Goal: Task Accomplishment & Management: Use online tool/utility

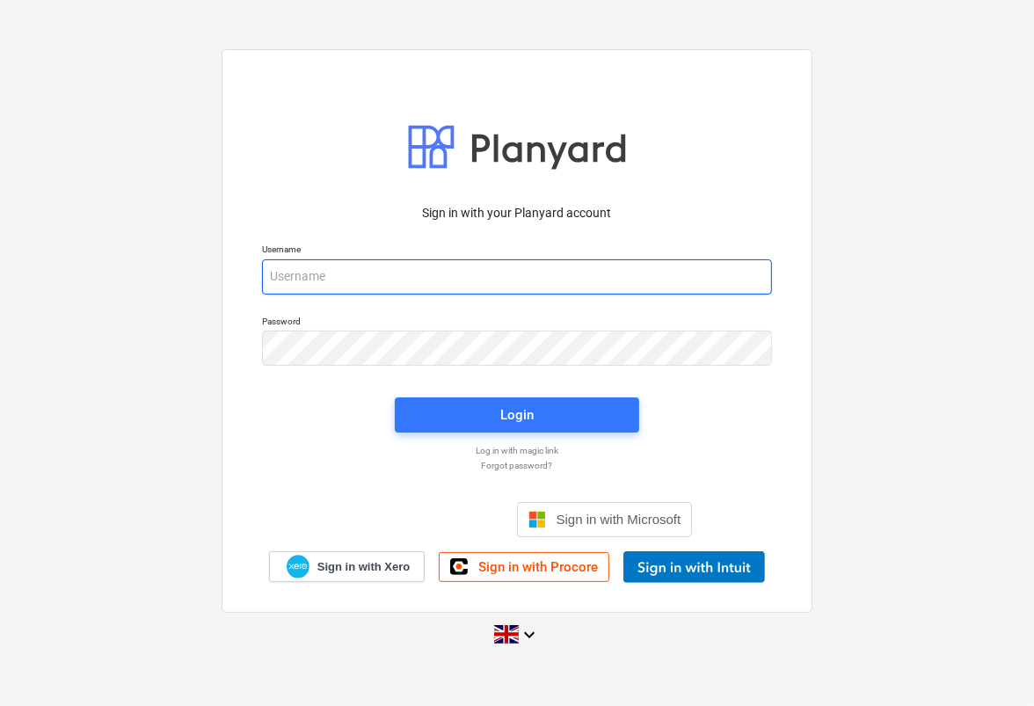
type input "[PERSON_NAME][EMAIL_ADDRESS][PERSON_NAME][DOMAIN_NAME]"
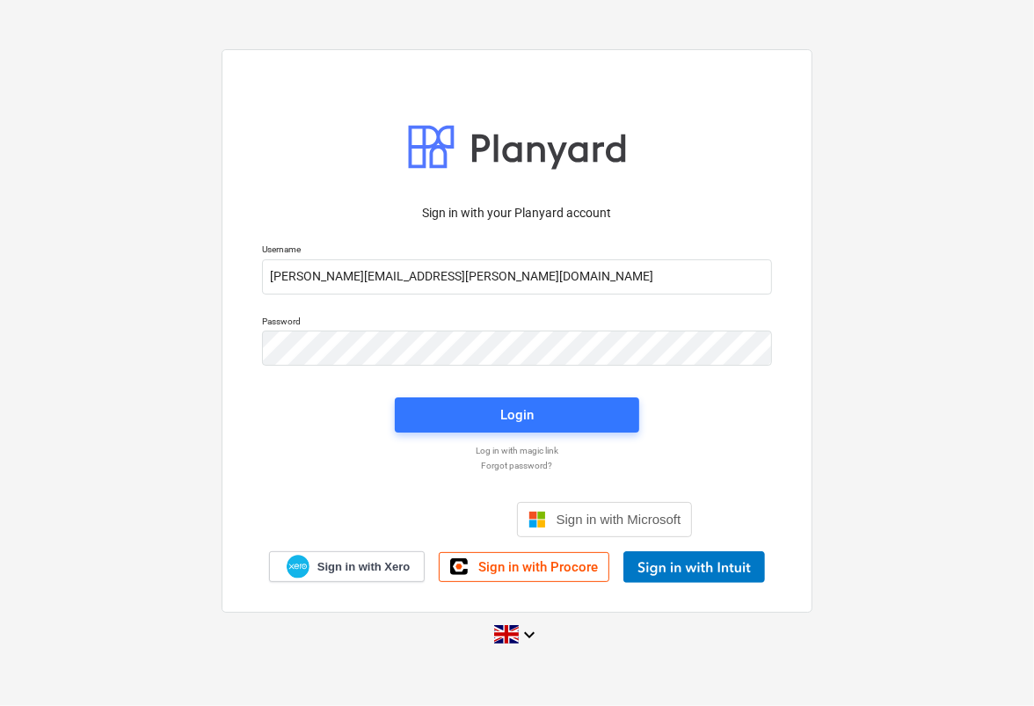
click at [673, 131] on div at bounding box center [517, 147] width 510 height 62
click at [581, 412] on span "Login" at bounding box center [517, 414] width 202 height 23
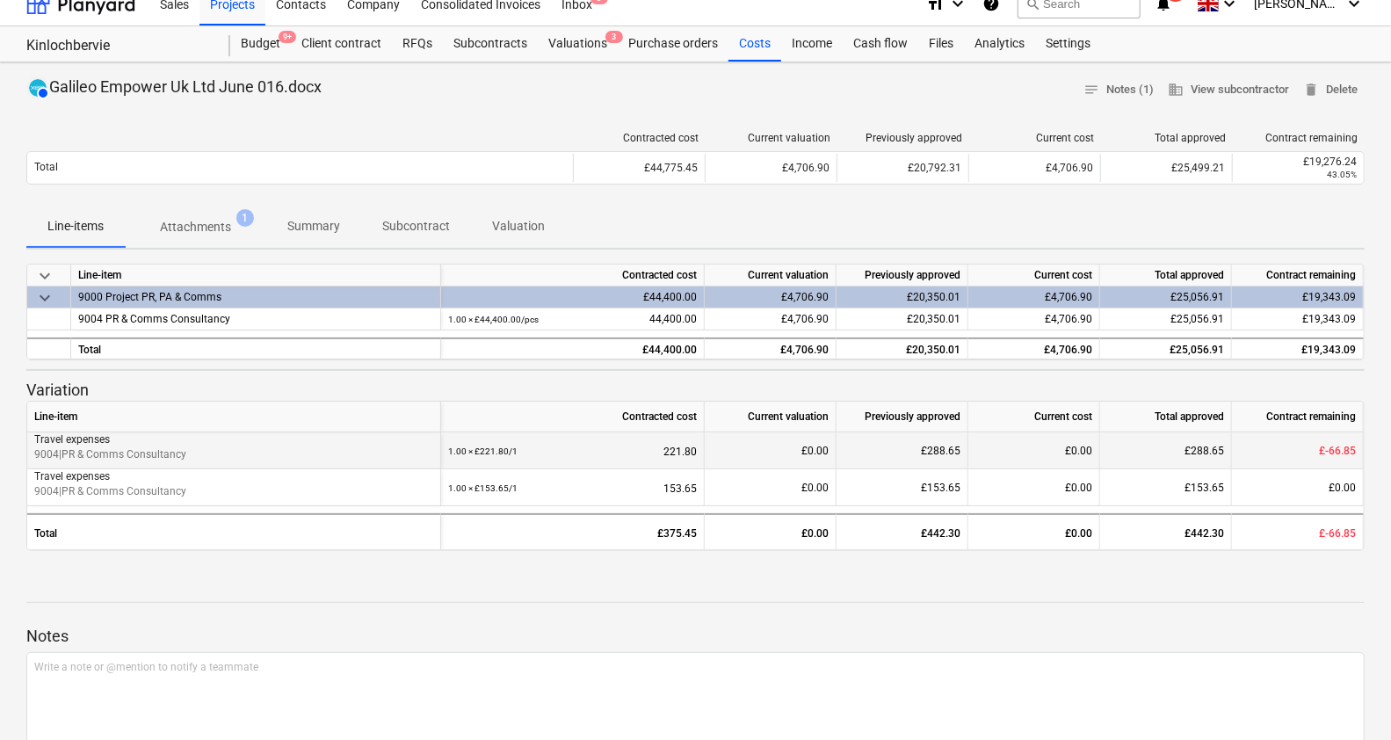
scroll to position [18, 0]
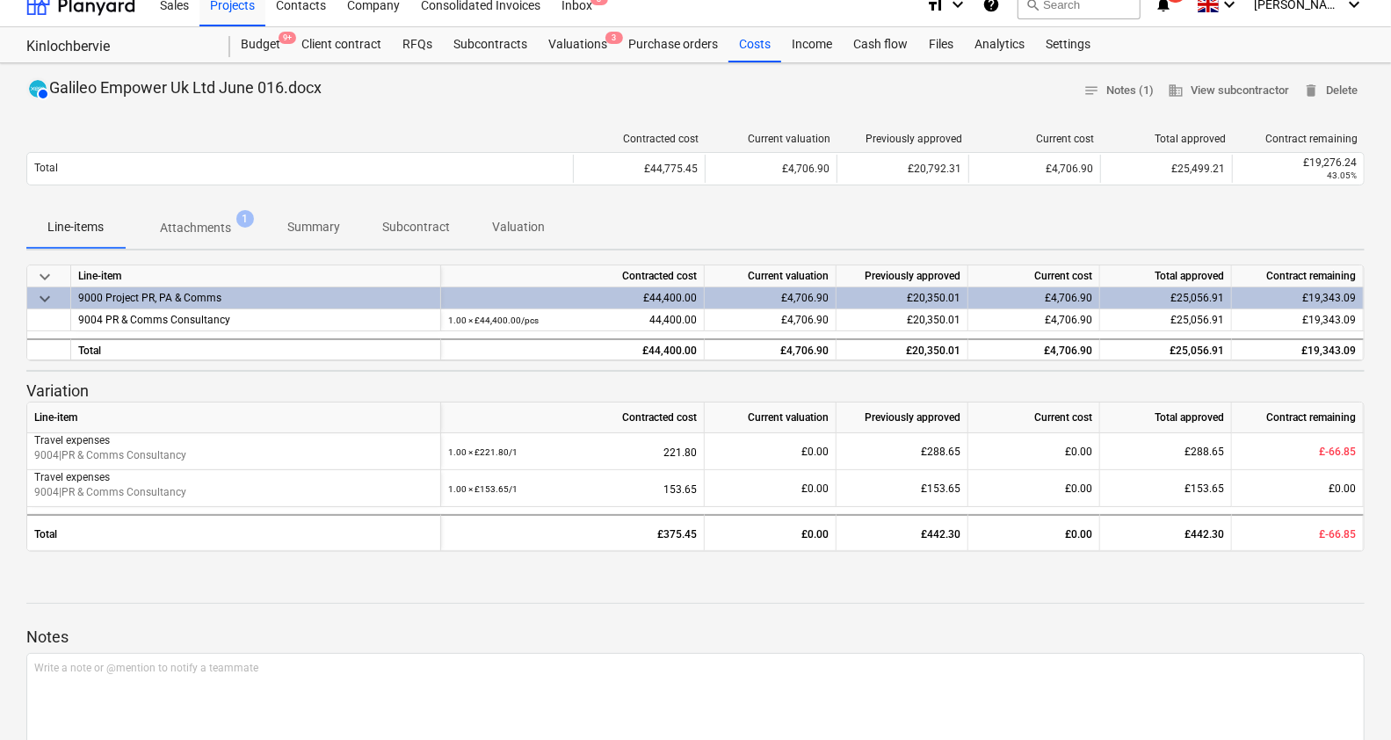
click at [205, 229] on p "Attachments" at bounding box center [195, 228] width 71 height 18
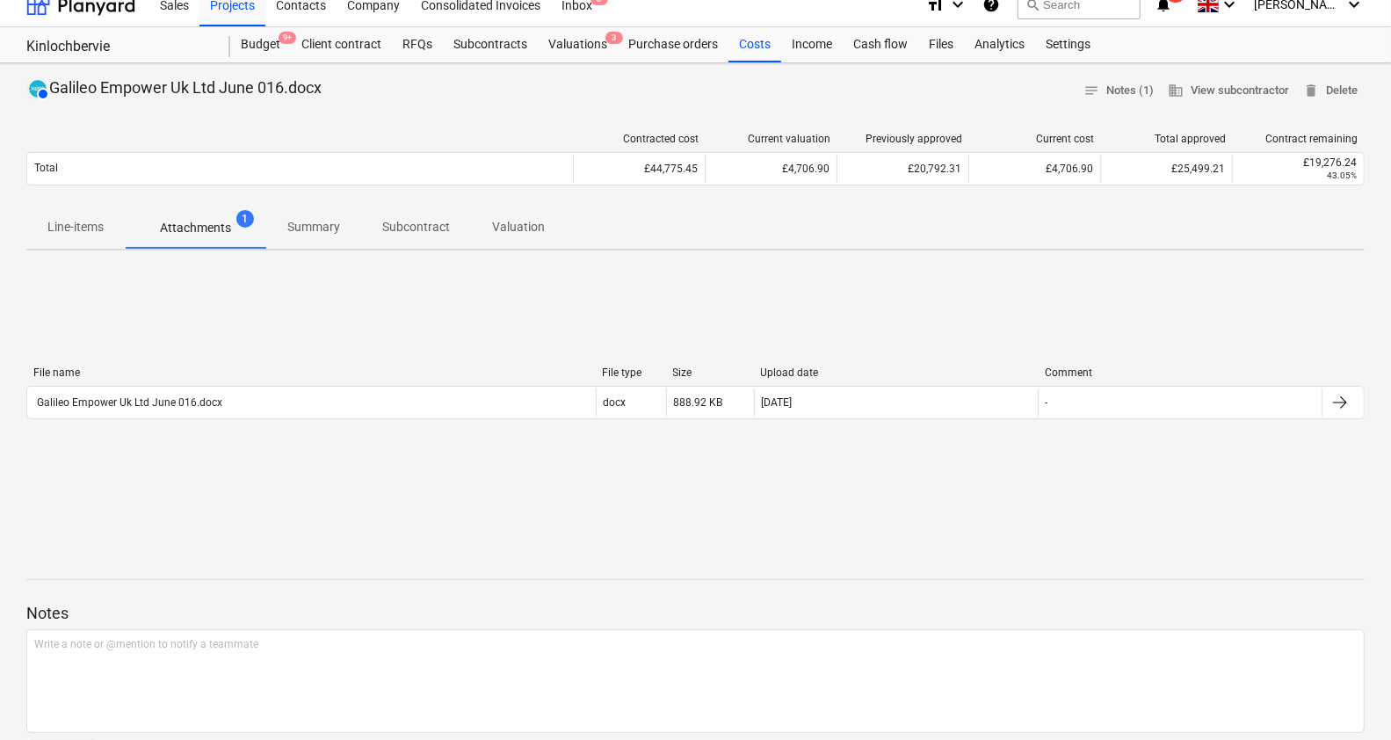
click at [324, 216] on span "Summary" at bounding box center [313, 227] width 95 height 29
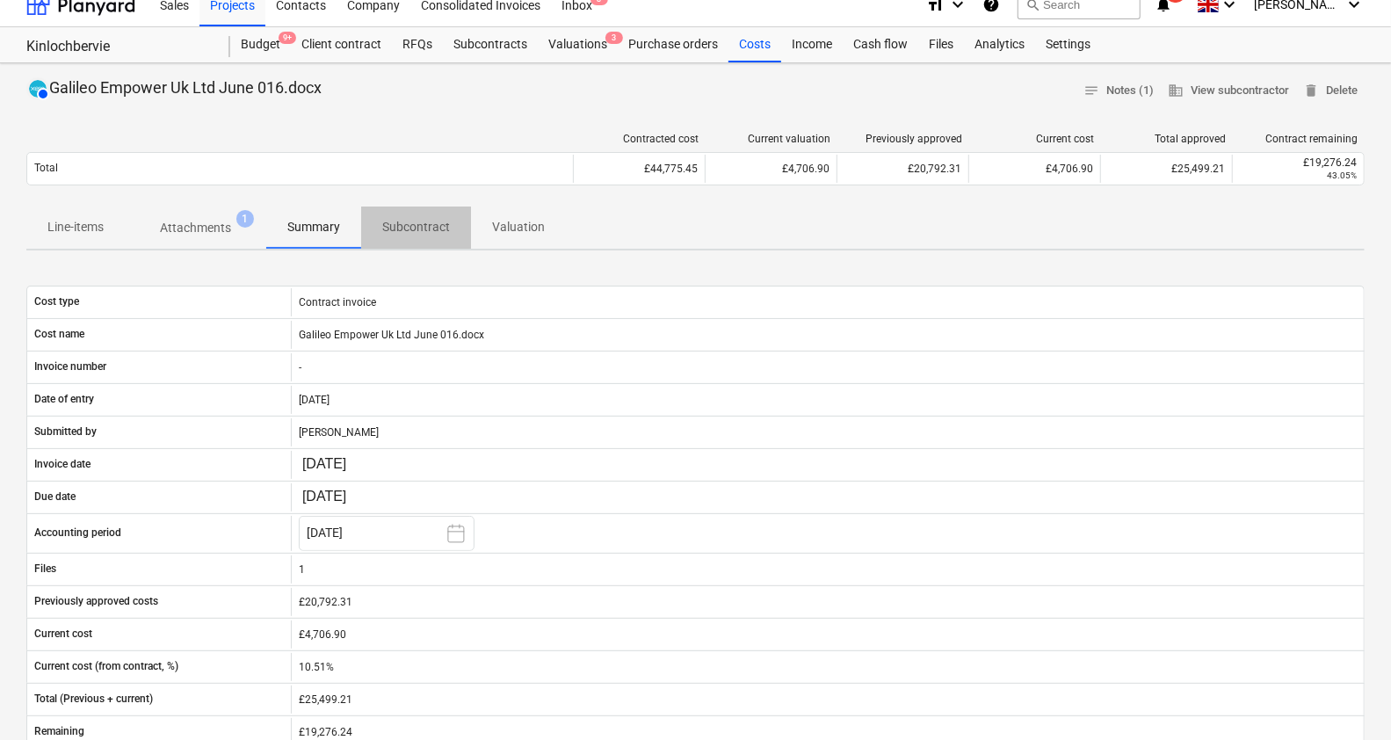
click at [388, 214] on span "Subcontract" at bounding box center [416, 227] width 110 height 29
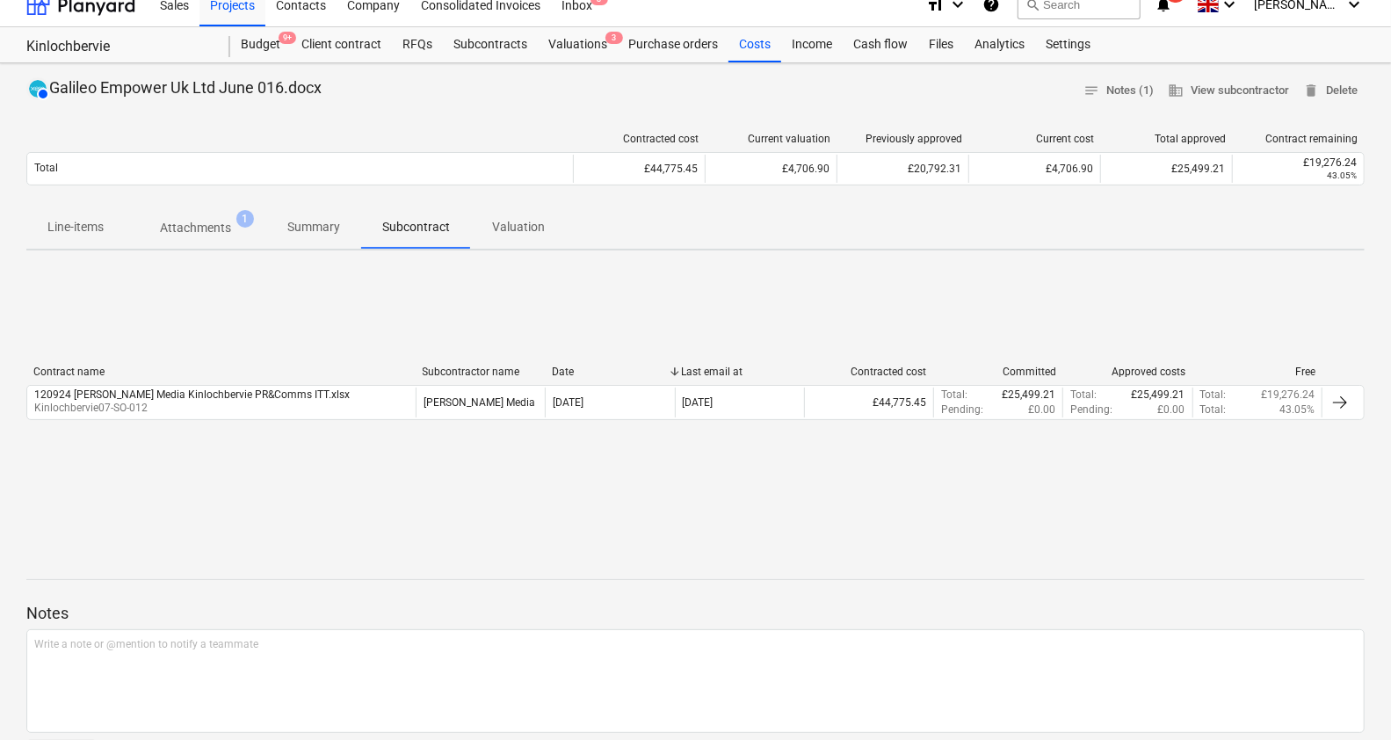
scroll to position [257, 0]
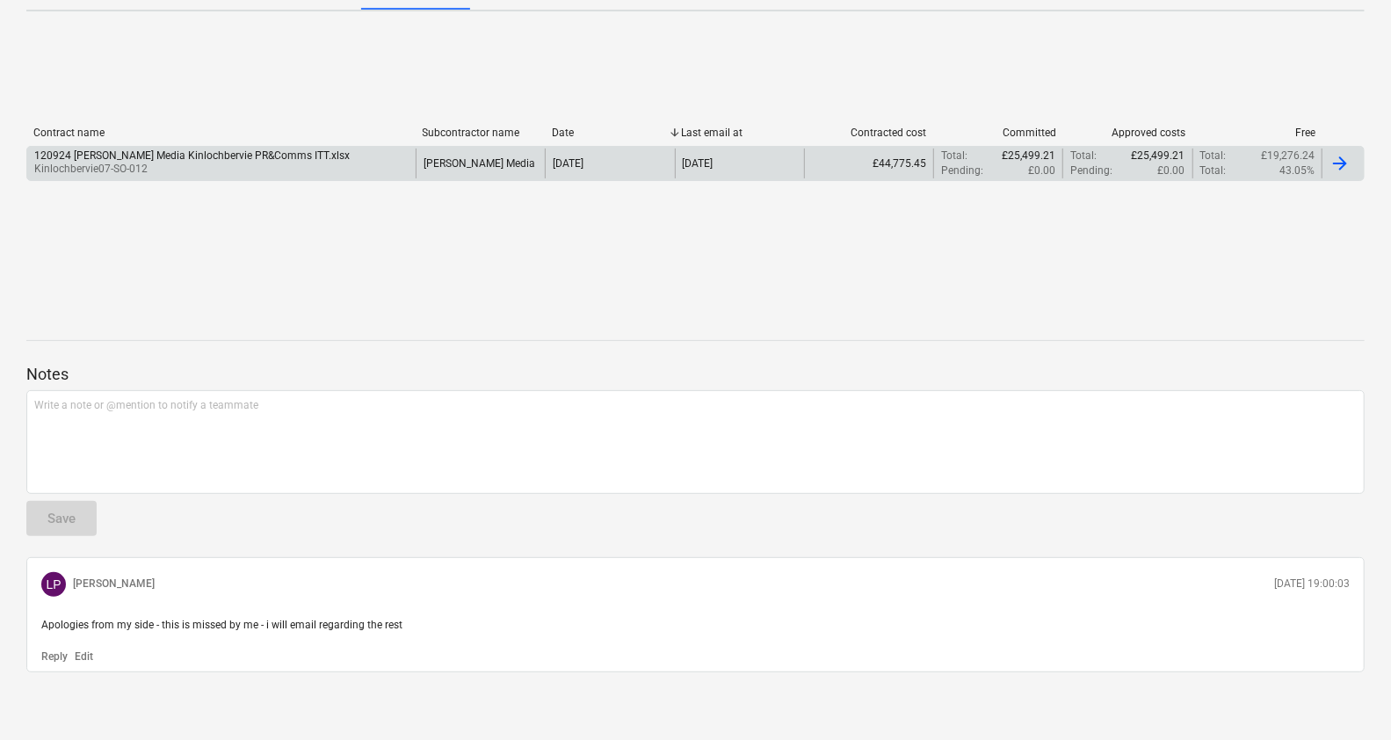
click at [1033, 163] on div at bounding box center [1340, 163] width 21 height 21
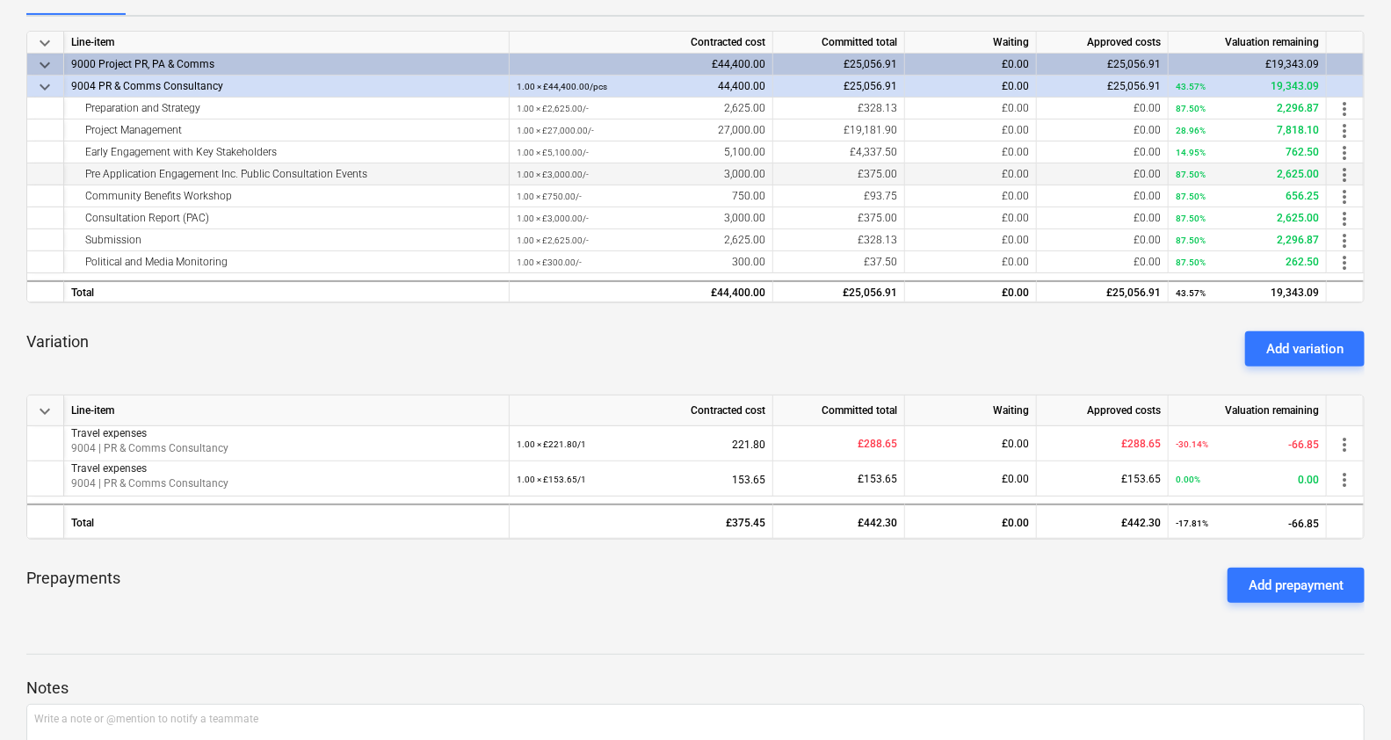
scroll to position [301, 0]
click at [1033, 337] on div "Add variation" at bounding box center [1305, 348] width 77 height 23
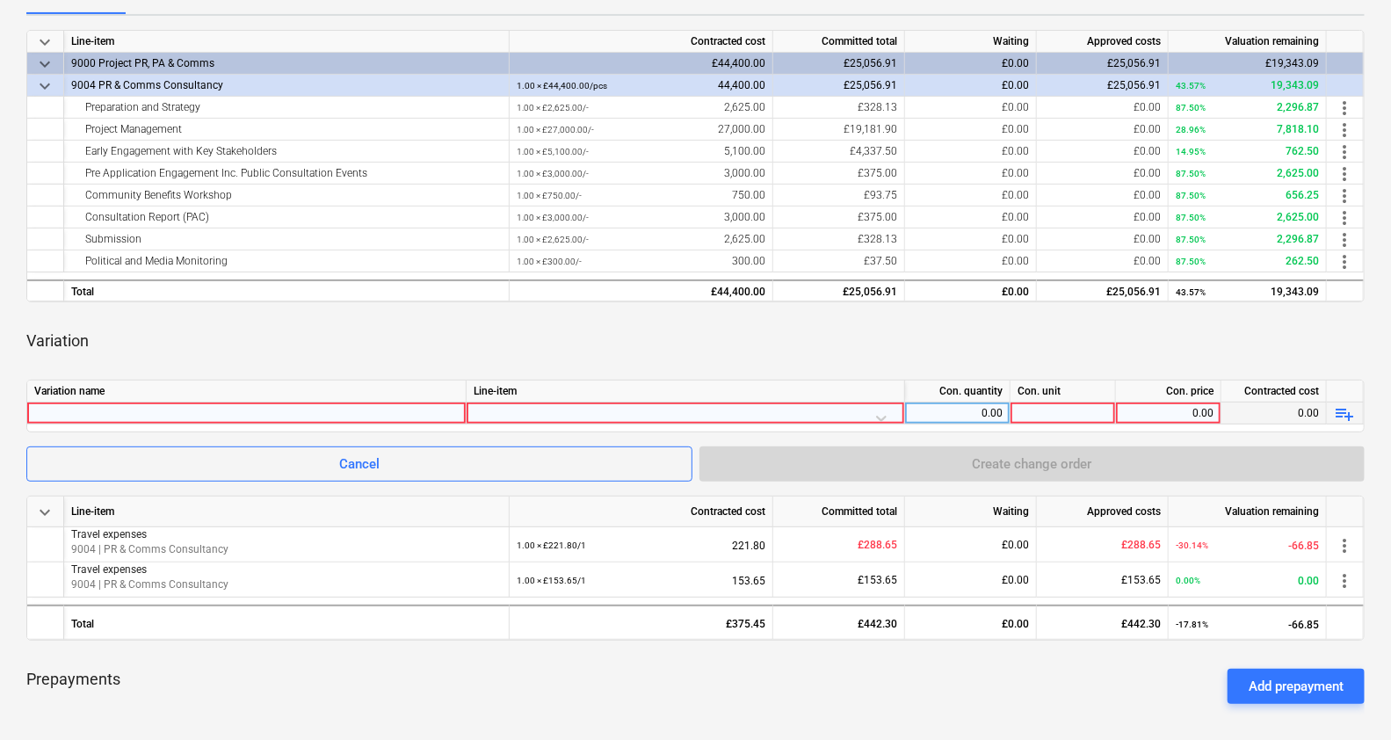
click at [353, 410] on div at bounding box center [246, 413] width 425 height 21
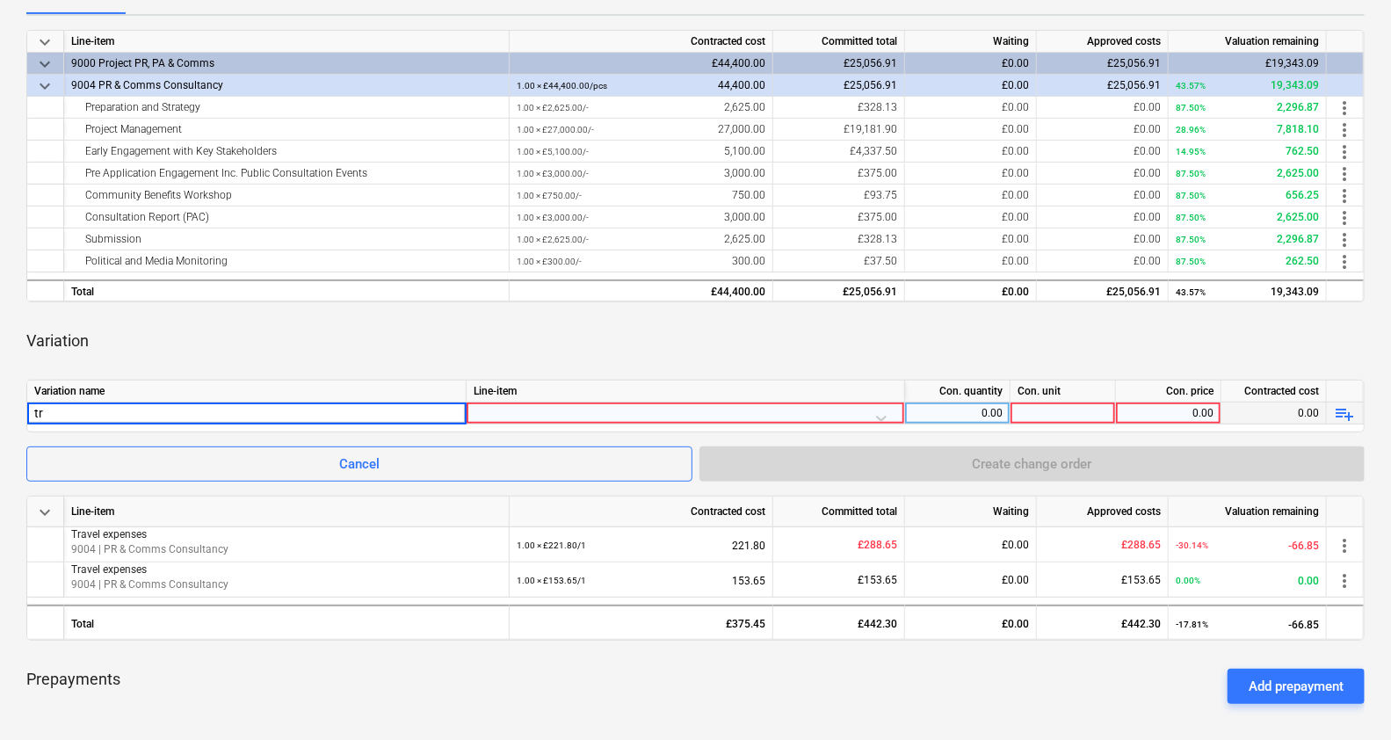
type input "t"
type input "Travel Expenses"
click at [491, 414] on div at bounding box center [686, 418] width 424 height 31
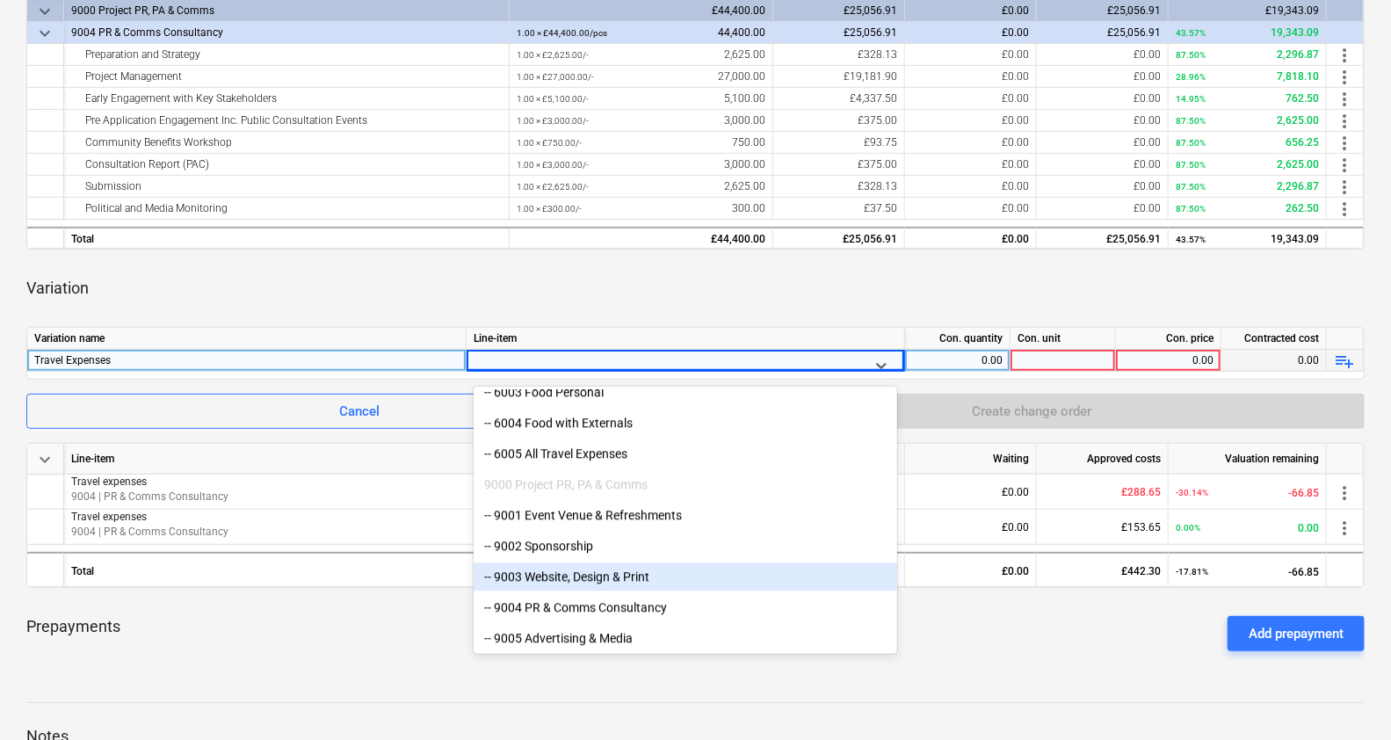
scroll to position [358, 0]
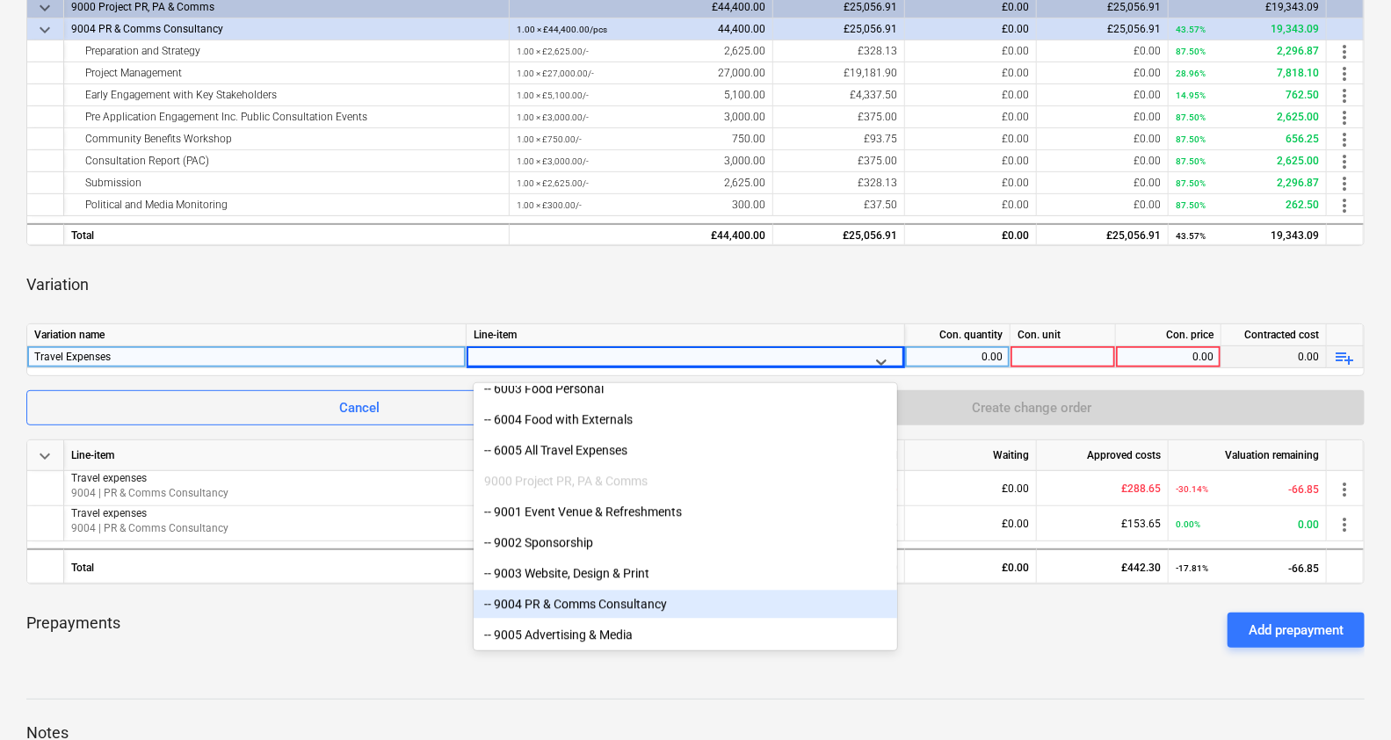
click at [580, 599] on div "-- 9004 PR & Comms Consultancy" at bounding box center [686, 604] width 424 height 28
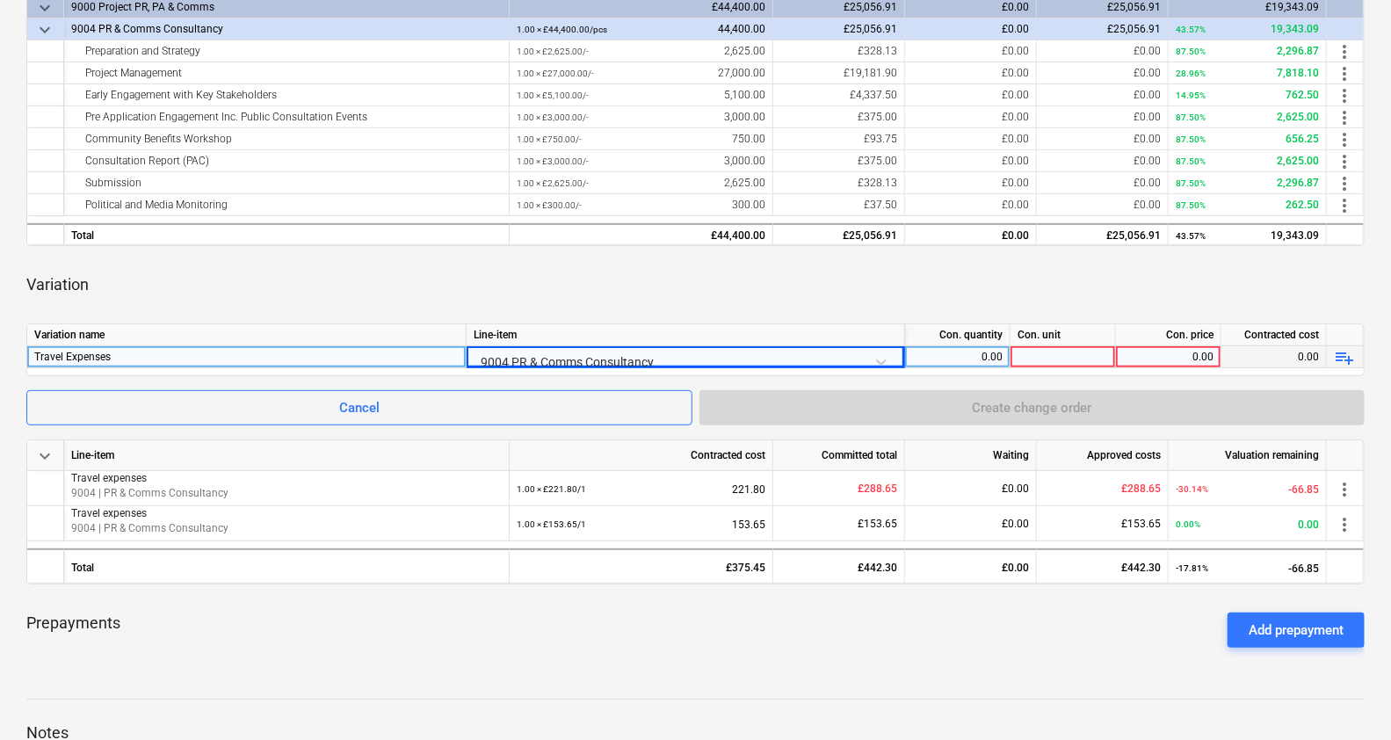
click at [945, 354] on div "0.00" at bounding box center [957, 357] width 91 height 22
type input "1"
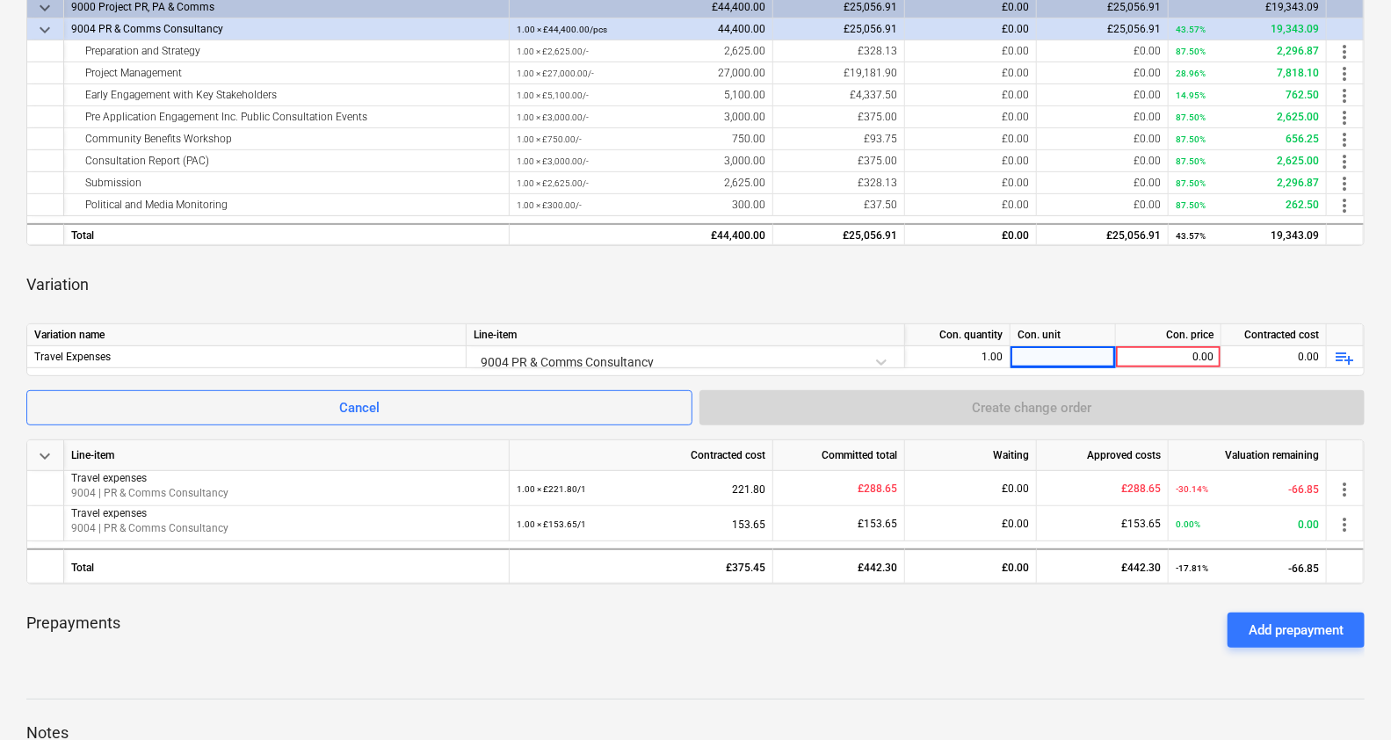
drag, startPoint x: 1078, startPoint y: 355, endPoint x: 923, endPoint y: 301, distance: 164.8
click at [923, 301] on div "Variation" at bounding box center [695, 284] width 1339 height 49
drag, startPoint x: 1185, startPoint y: 358, endPoint x: 1005, endPoint y: 290, distance: 192.5
click at [1005, 290] on div "Variation" at bounding box center [695, 284] width 1339 height 49
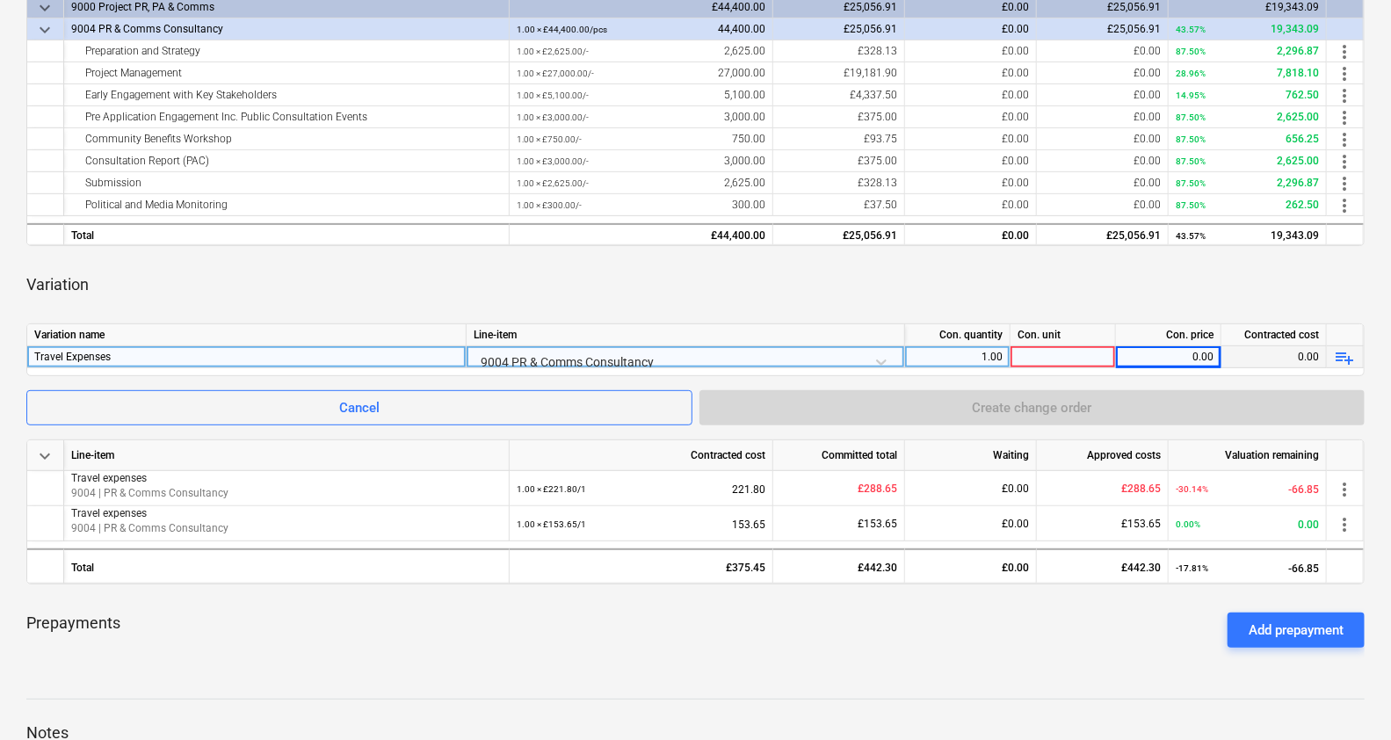
click at [1033, 365] on div "0.00" at bounding box center [1168, 357] width 91 height 22
type input "3000"
click at [1033, 283] on div "Variation" at bounding box center [695, 284] width 1339 height 49
click at [1033, 362] on div at bounding box center [1063, 357] width 105 height 22
type input "1"
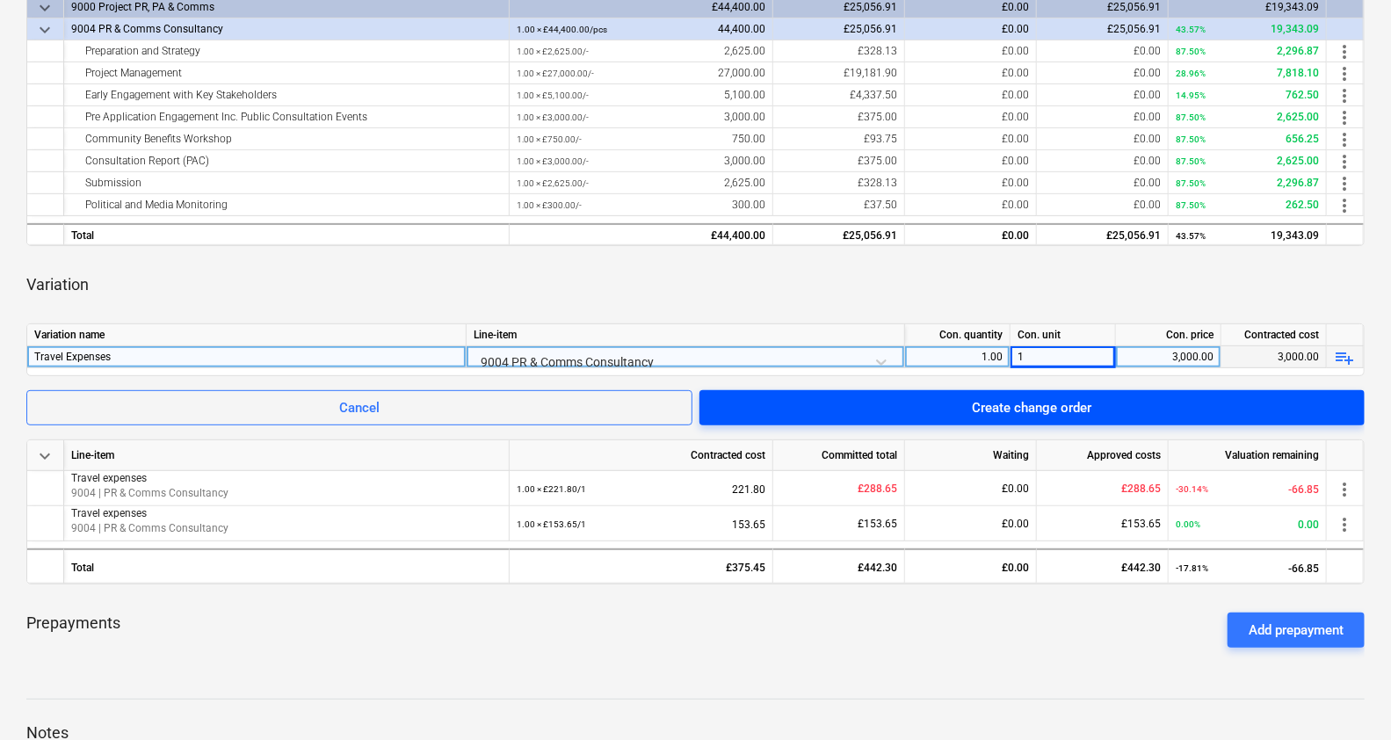
click at [987, 400] on div "Create change order" at bounding box center [1032, 407] width 120 height 23
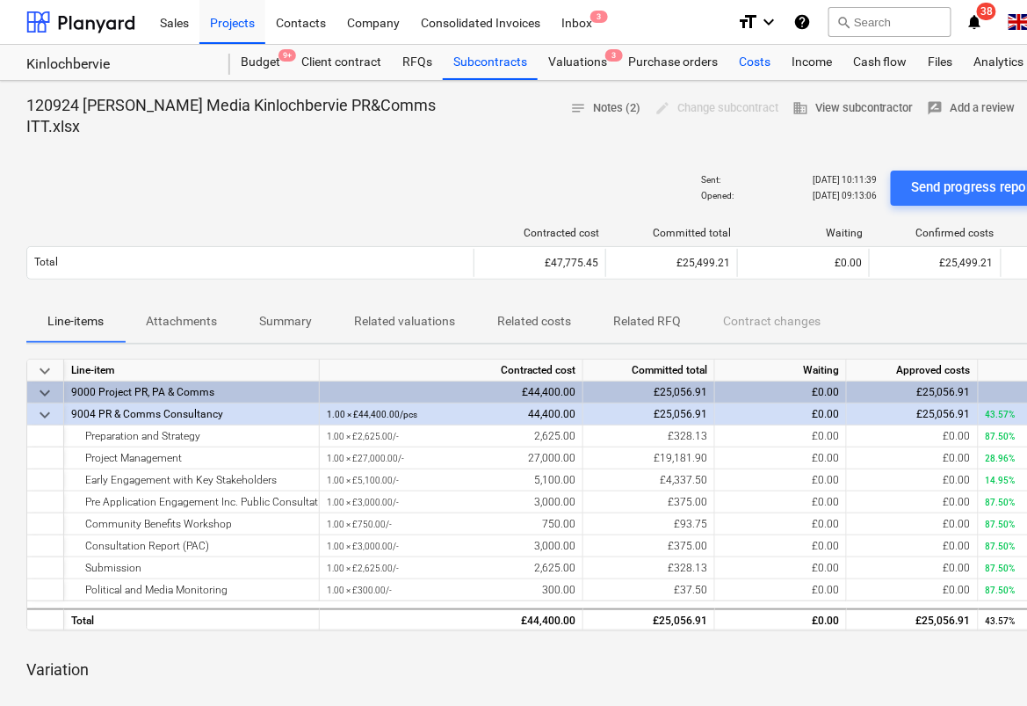
click at [754, 62] on div "Costs" at bounding box center [755, 62] width 53 height 35
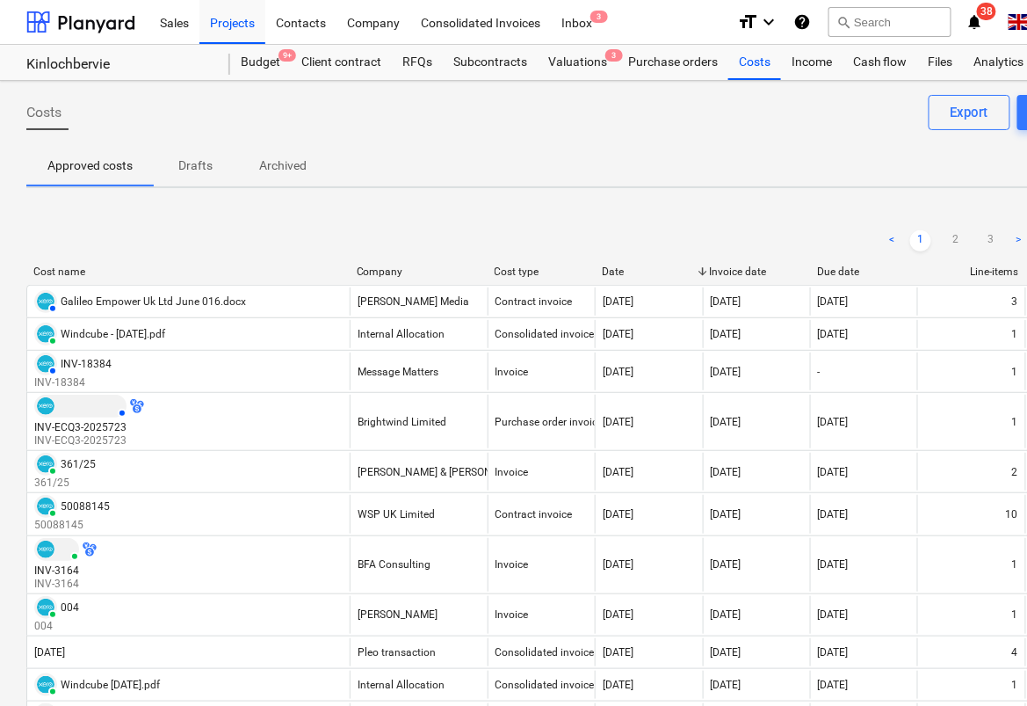
scroll to position [0, 174]
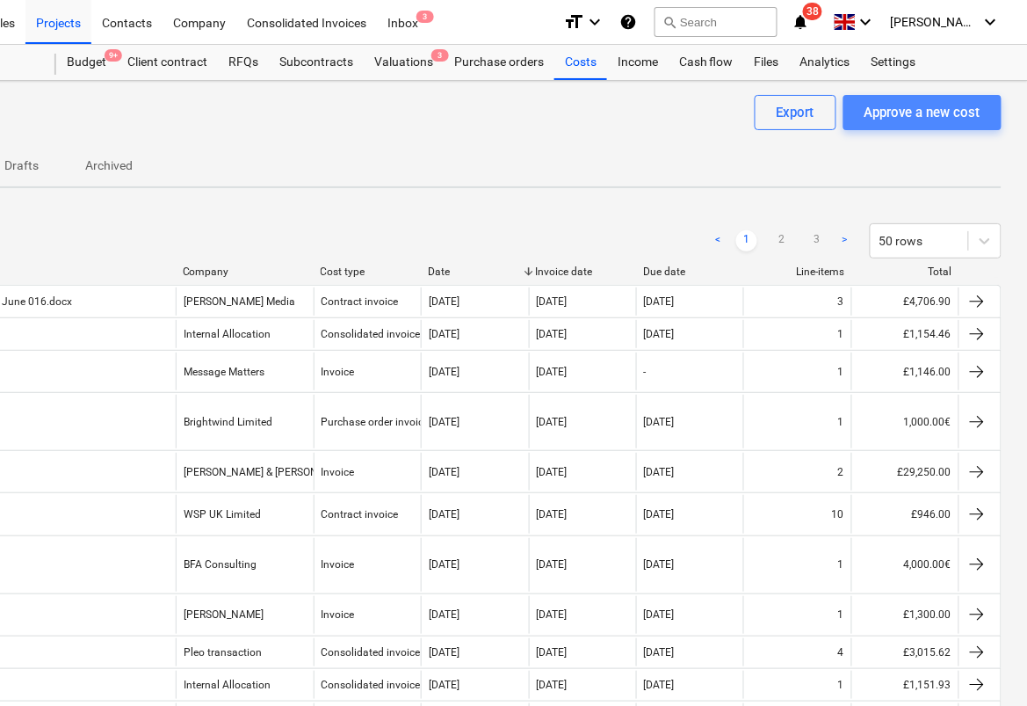
click at [903, 120] on div "Approve a new cost" at bounding box center [923, 112] width 116 height 23
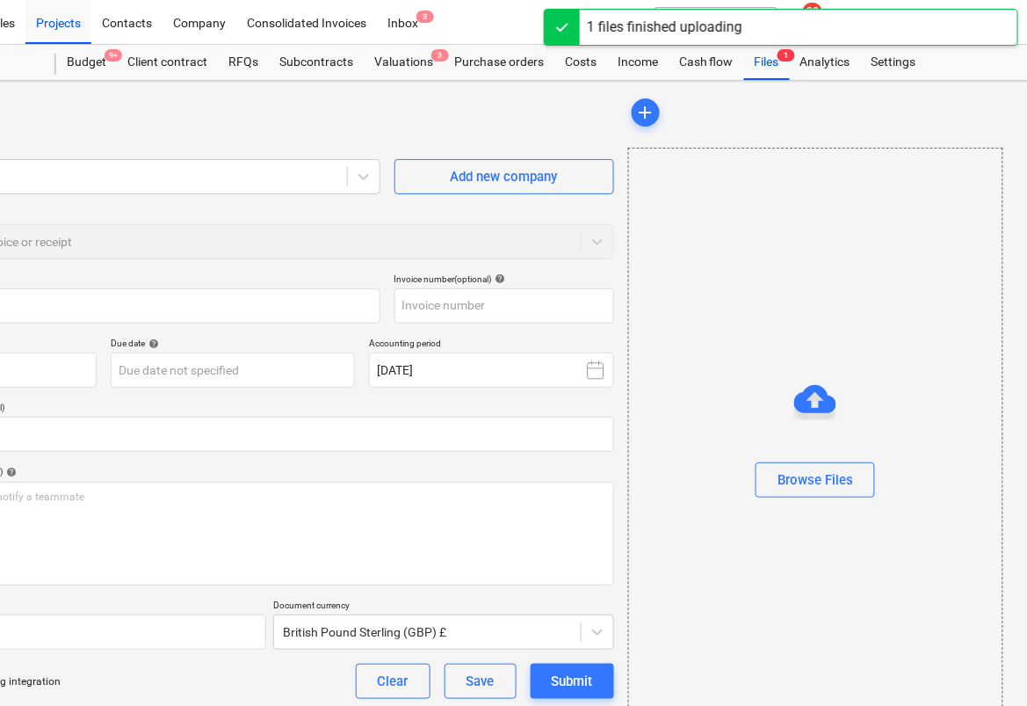
type input "Galileo Empower Uk Ltd Aug 016.docx"
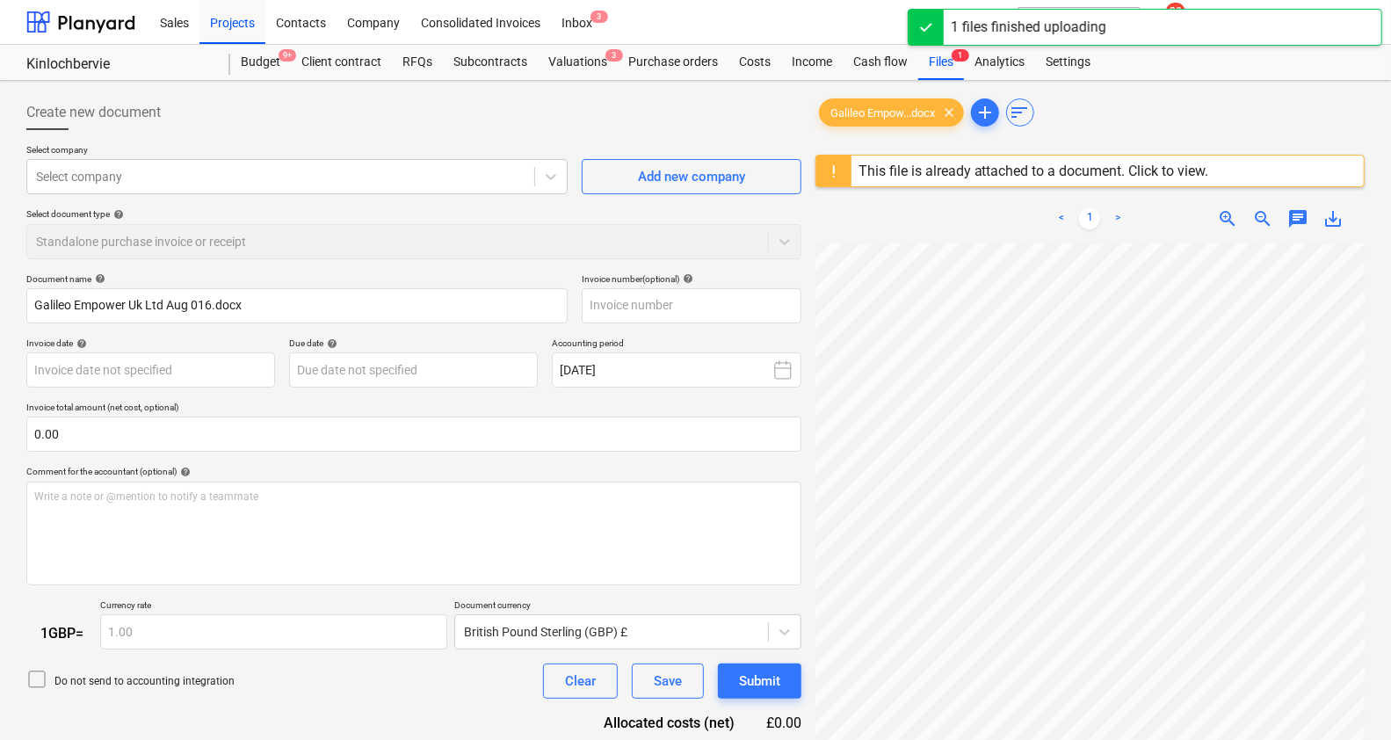
scroll to position [414, 0]
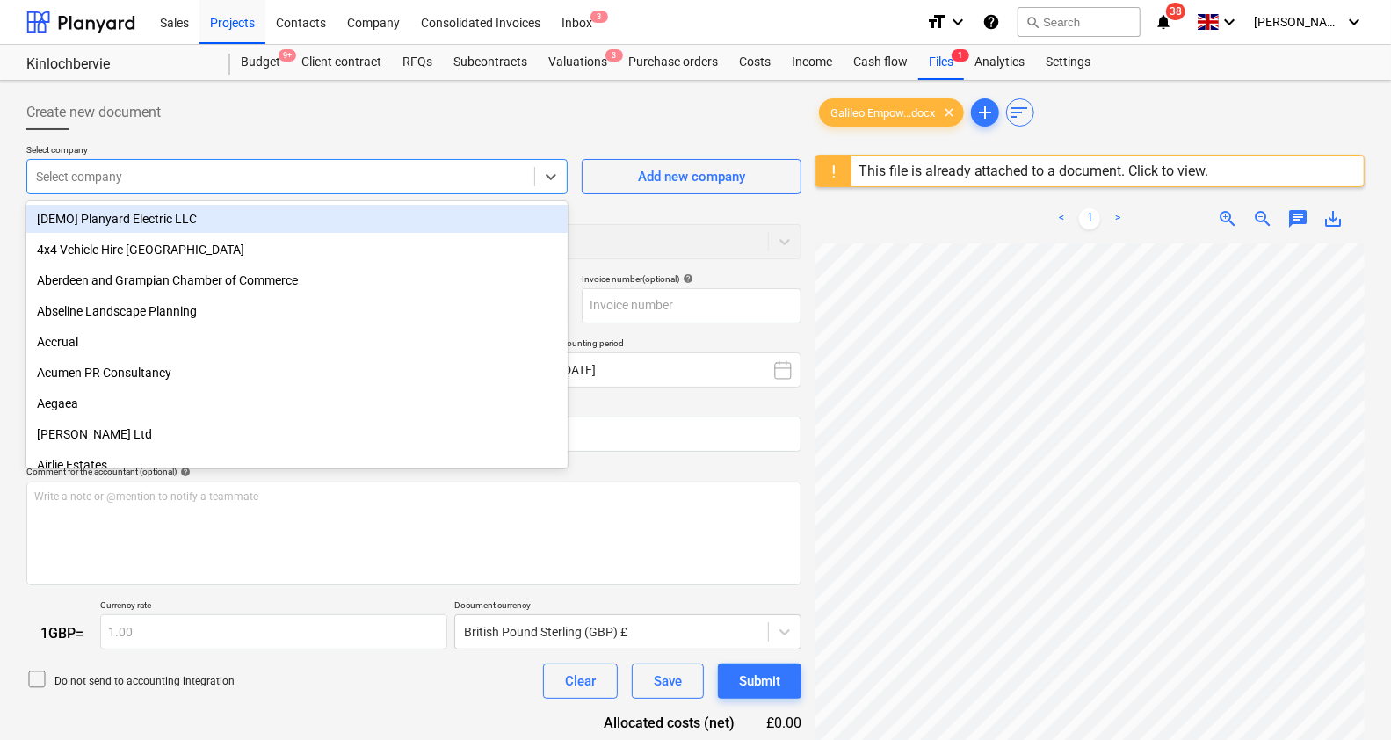
click at [437, 182] on div at bounding box center [281, 177] width 490 height 18
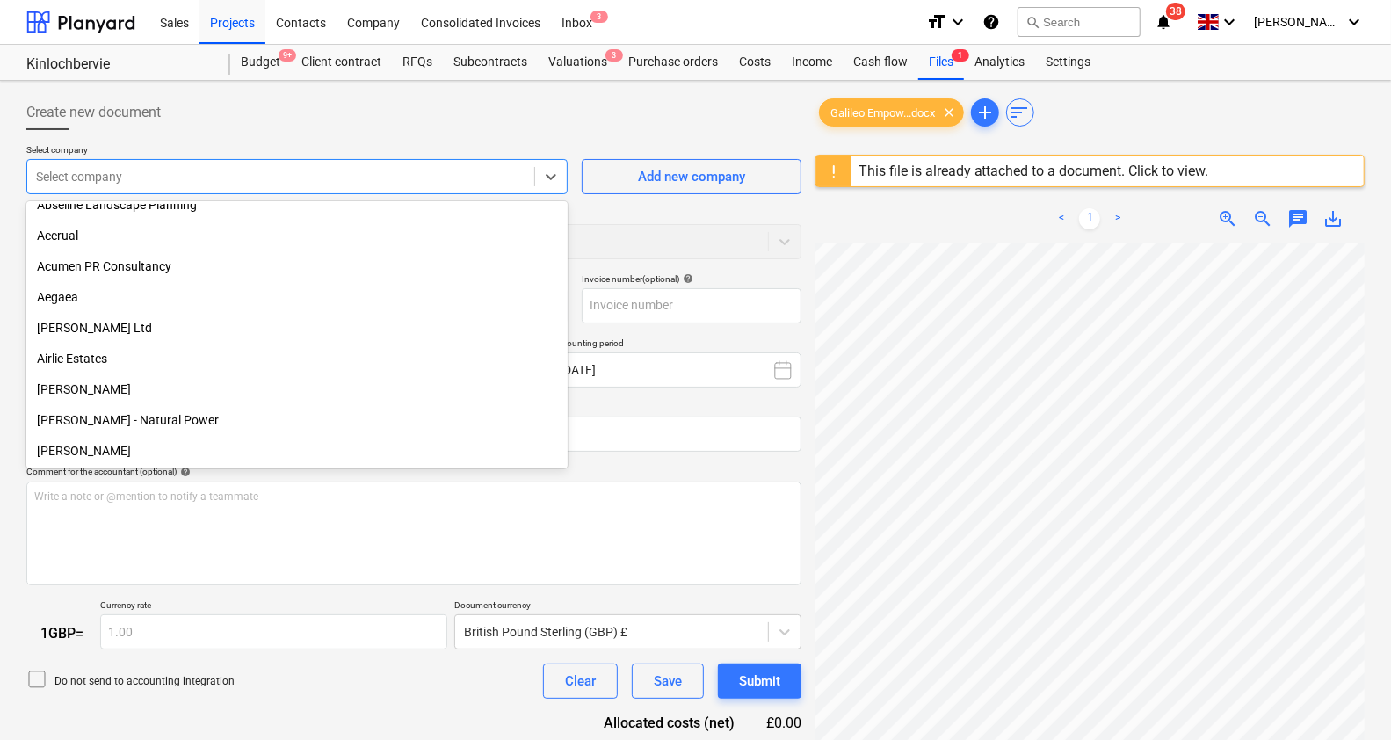
scroll to position [0, 0]
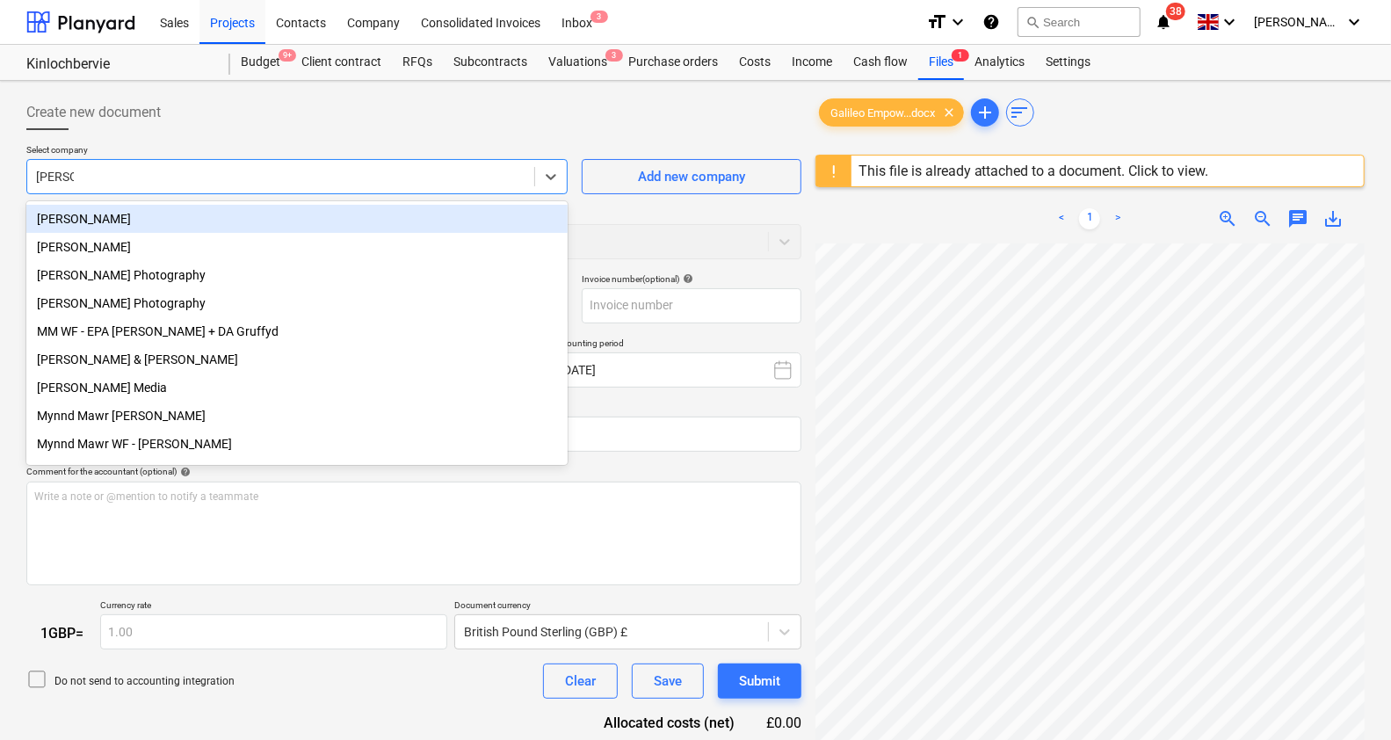
type input "morriso"
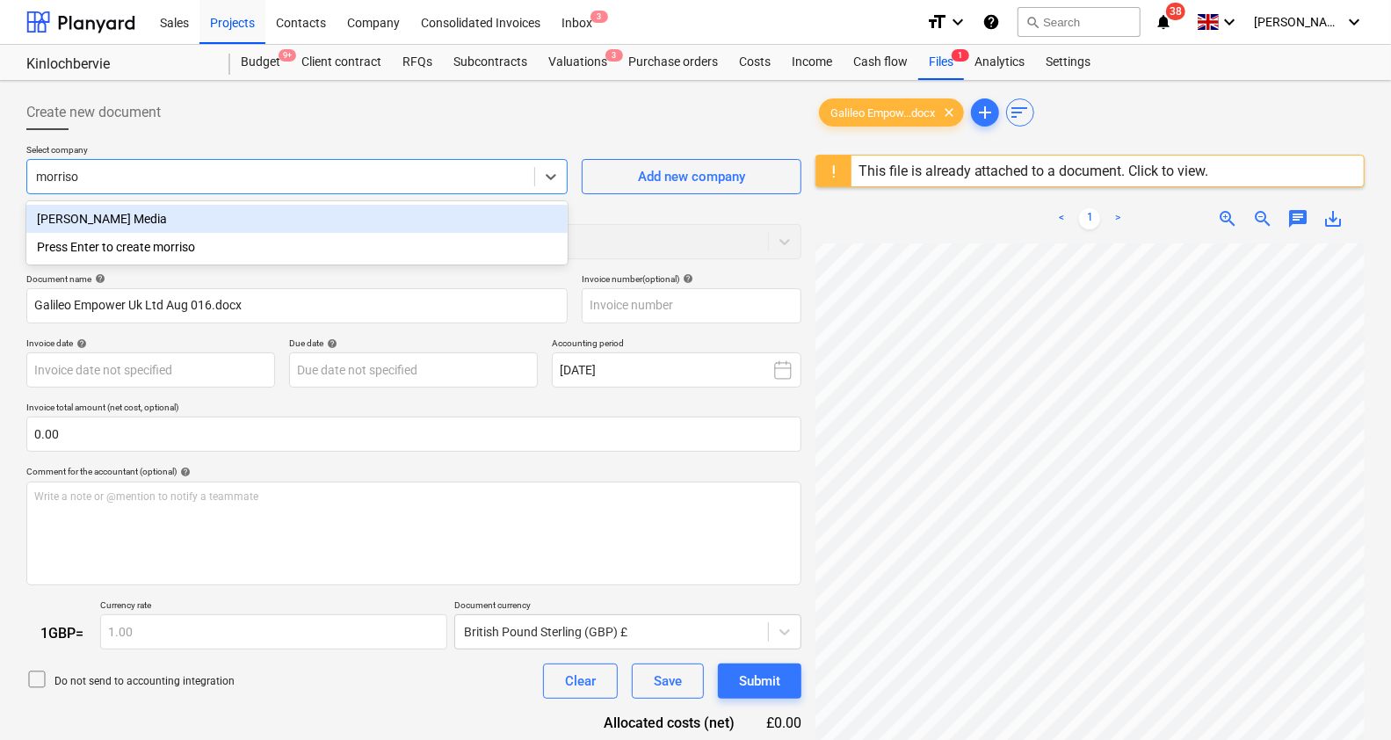
click at [58, 216] on div "[PERSON_NAME] Media" at bounding box center [296, 219] width 541 height 28
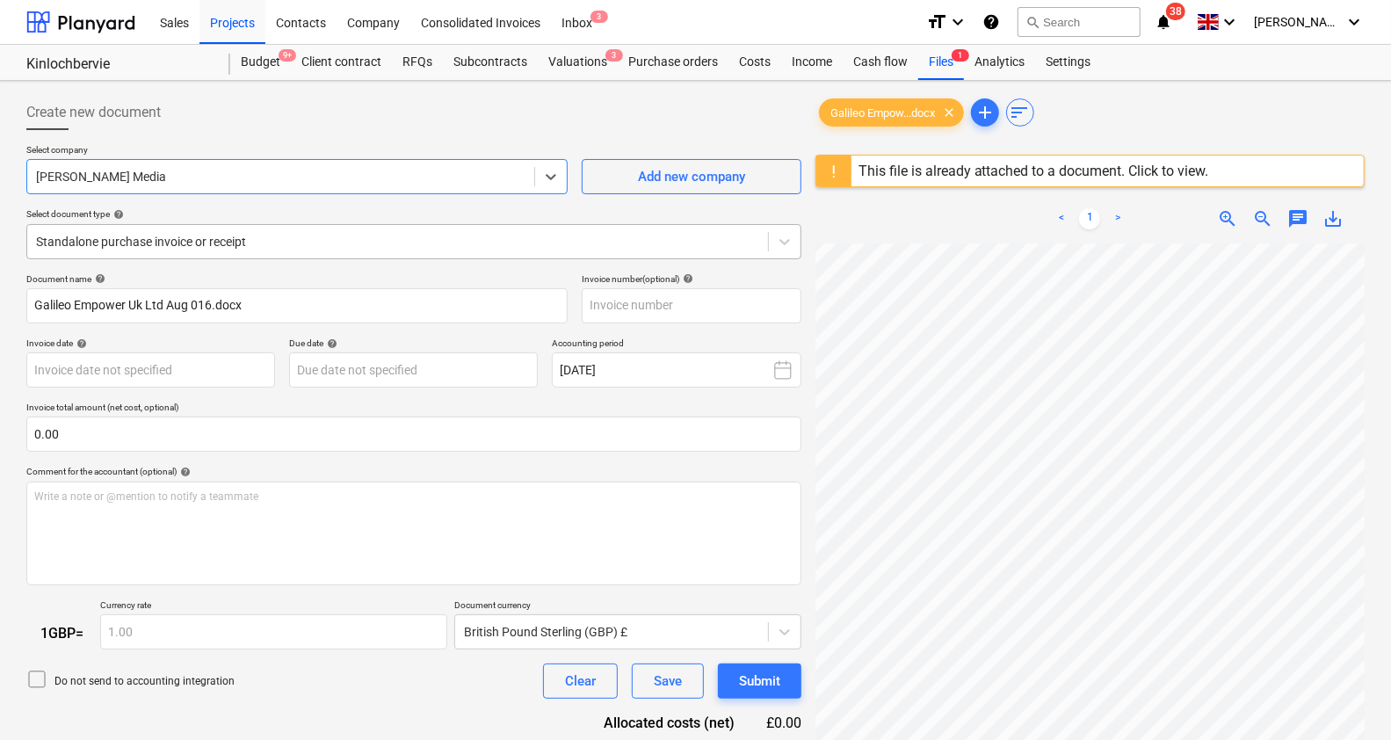
click at [180, 237] on div at bounding box center [397, 242] width 723 height 18
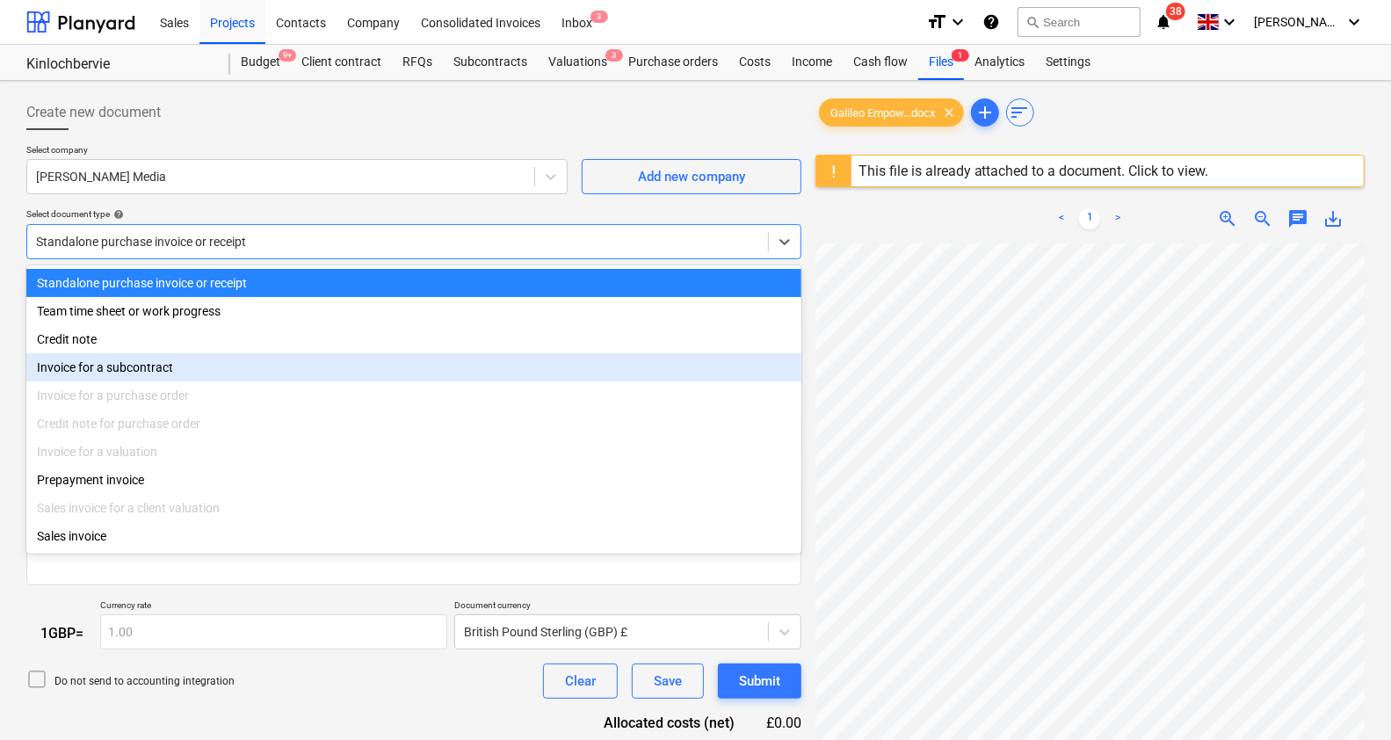
click at [163, 359] on div "Invoice for a subcontract" at bounding box center [413, 367] width 775 height 28
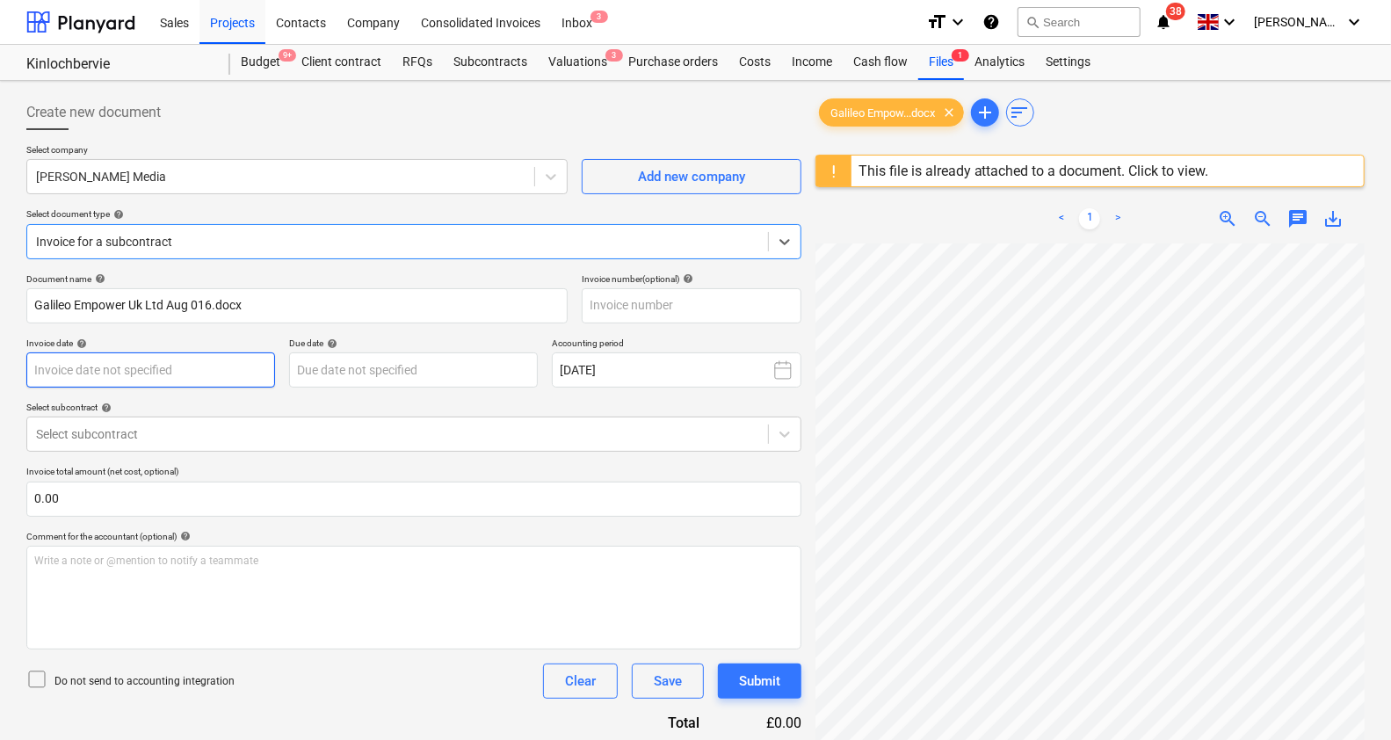
click at [185, 361] on body "Sales Projects Contacts Company Consolidated Invoices Inbox 3 format_size keybo…" at bounding box center [695, 370] width 1391 height 740
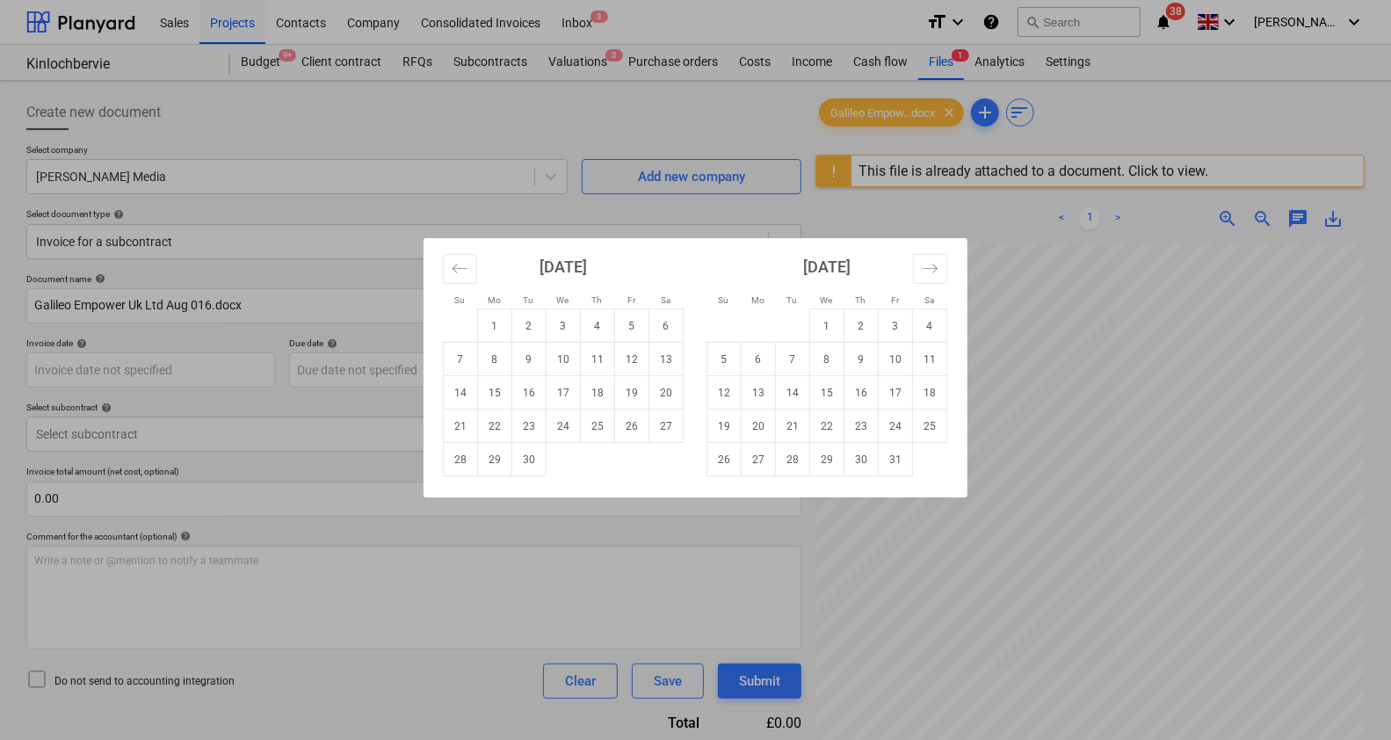
click at [606, 206] on div "Su Mo Tu We Th Fr Sa Su Mo Tu We Th Fr Sa [DATE] 1 2 3 4 5 6 7 8 9 10 11 12 13 …" at bounding box center [695, 370] width 1391 height 740
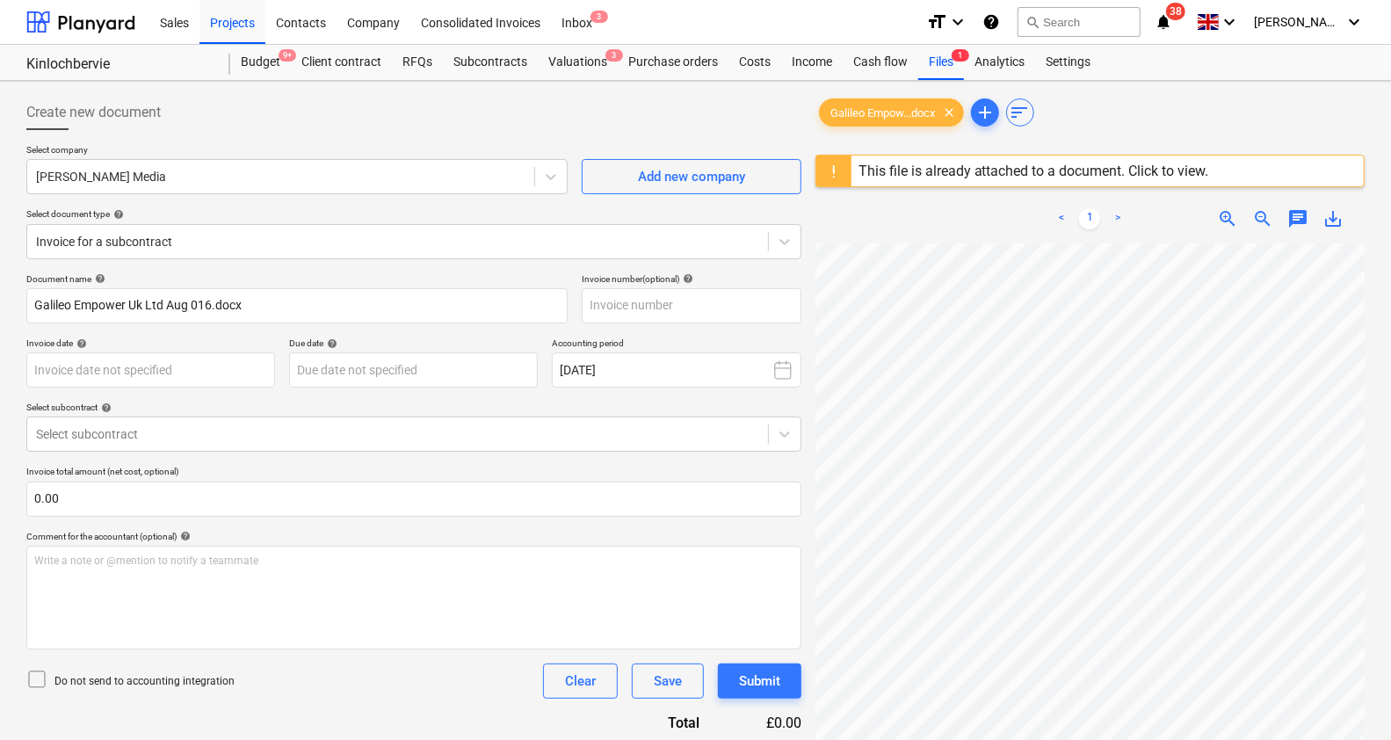
scroll to position [414, 244]
click at [236, 378] on body "Sales Projects Contacts Company Consolidated Invoices Inbox 3 format_size keybo…" at bounding box center [695, 370] width 1391 height 740
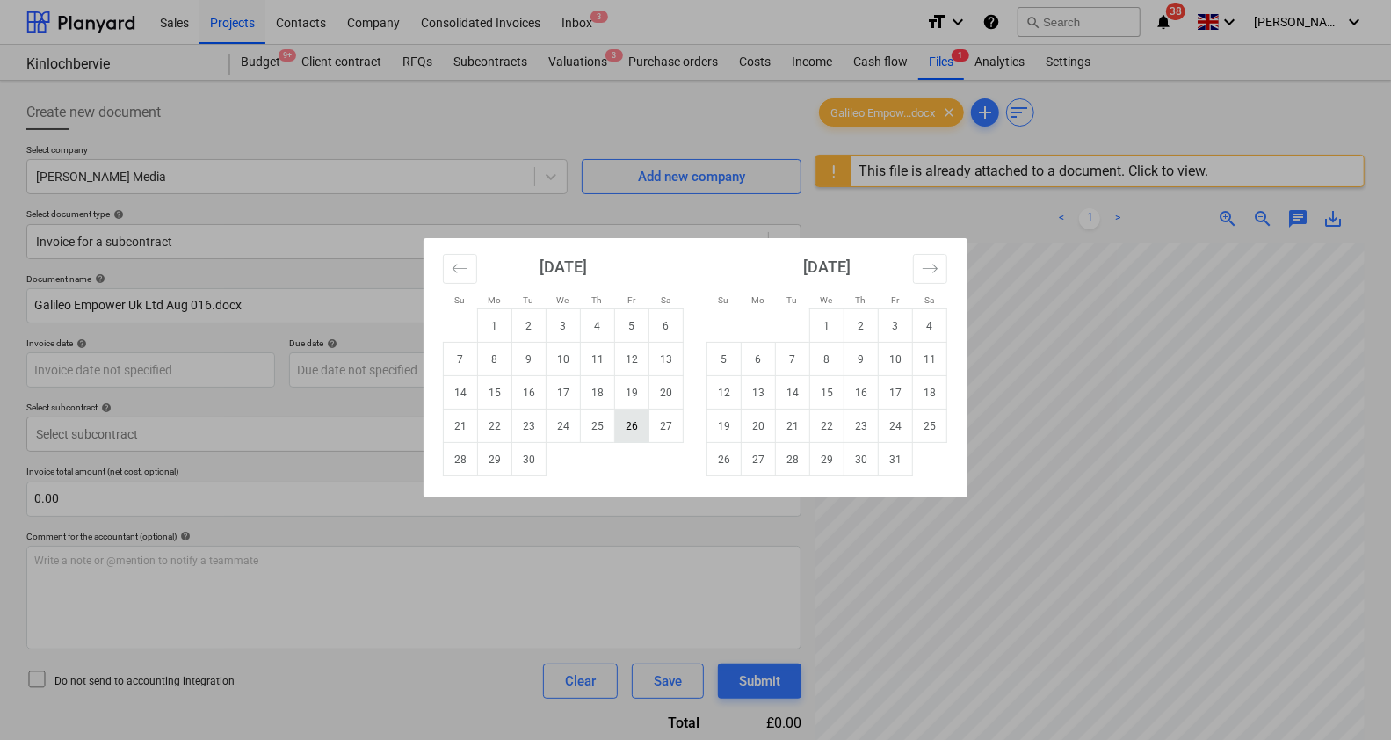
click at [632, 435] on td "26" at bounding box center [632, 426] width 34 height 33
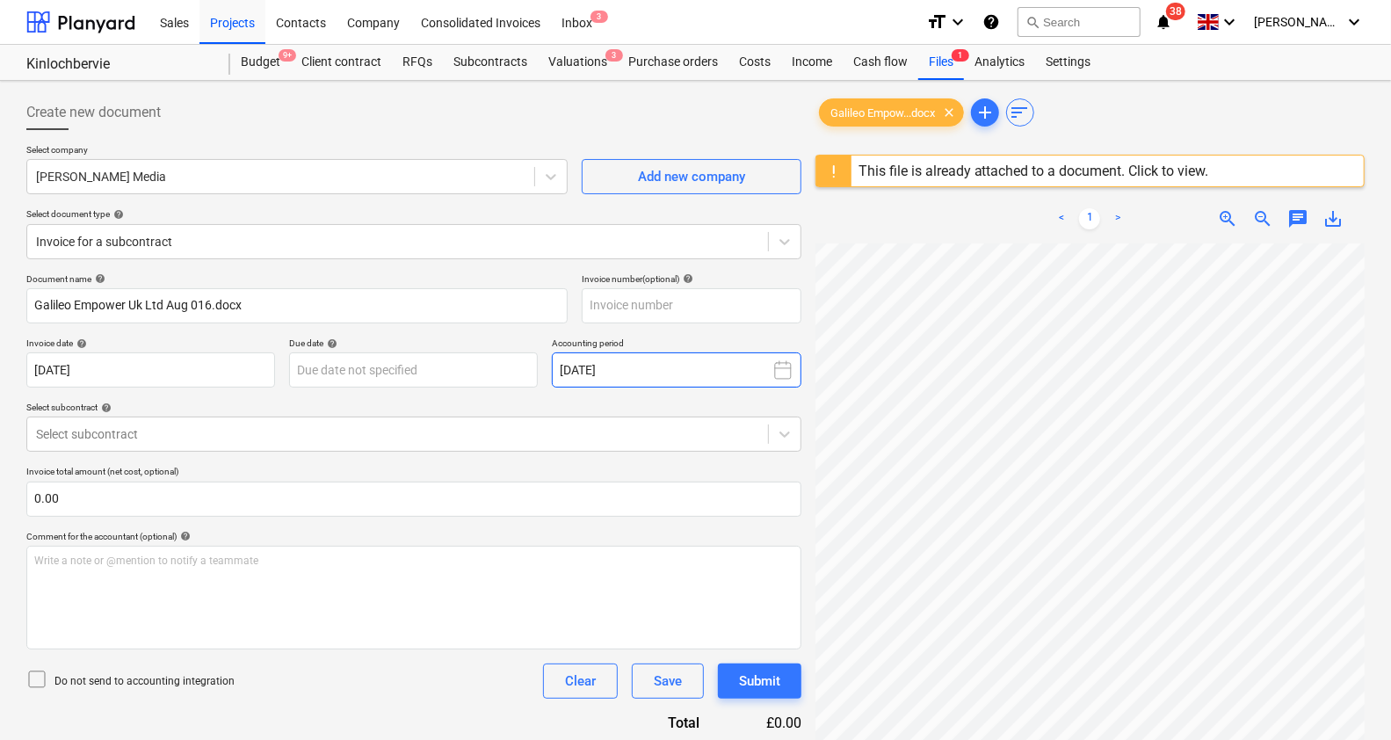
scroll to position [183, 0]
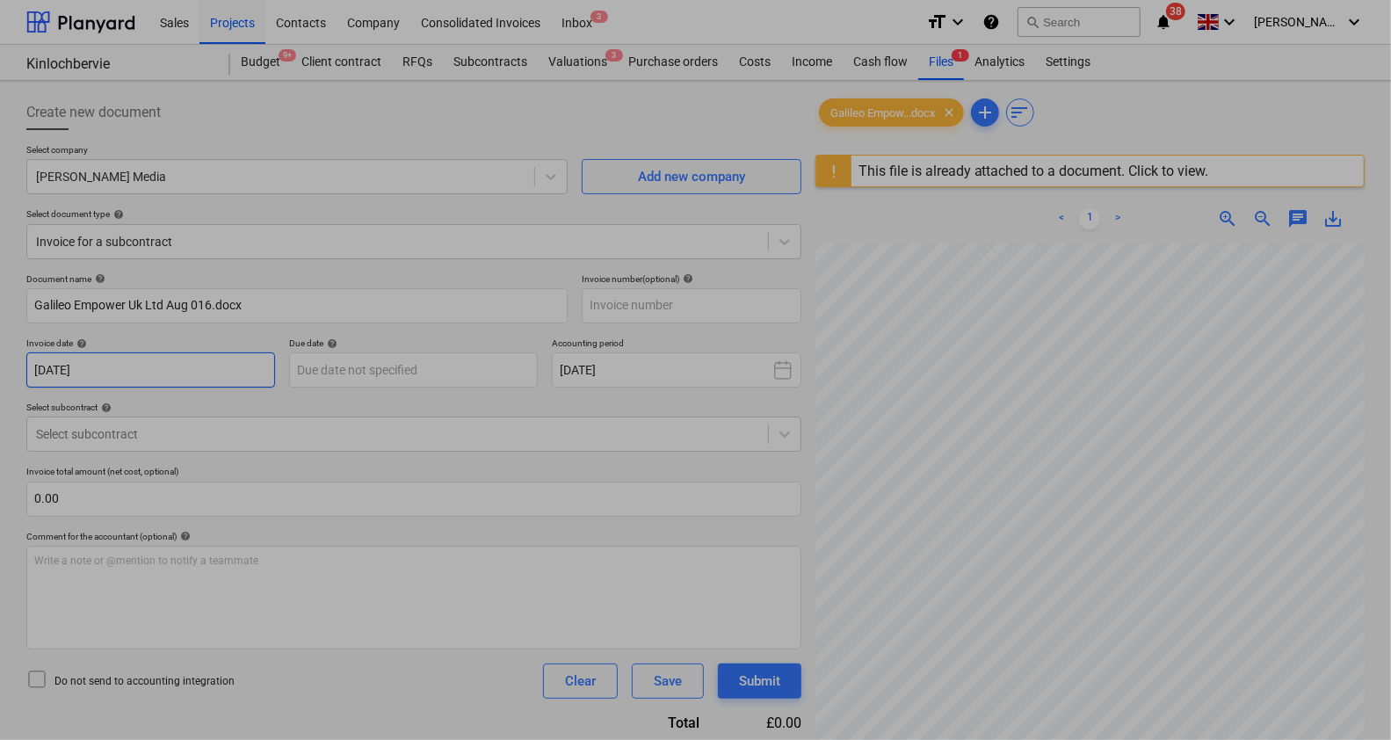
click at [146, 376] on body "Sales Projects Contacts Company Consolidated Invoices Inbox 3 format_size keybo…" at bounding box center [695, 370] width 1391 height 740
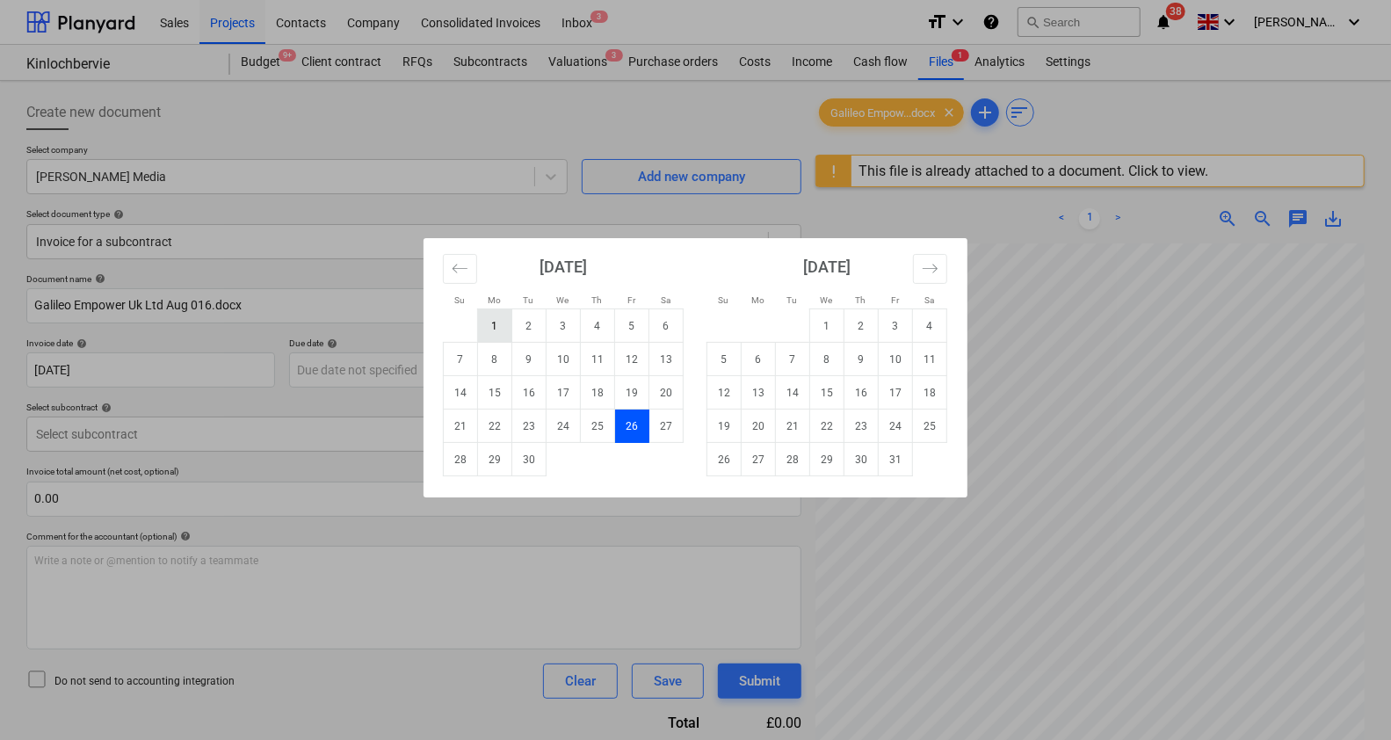
click at [495, 330] on td "1" at bounding box center [495, 325] width 34 height 33
type input "[DATE]"
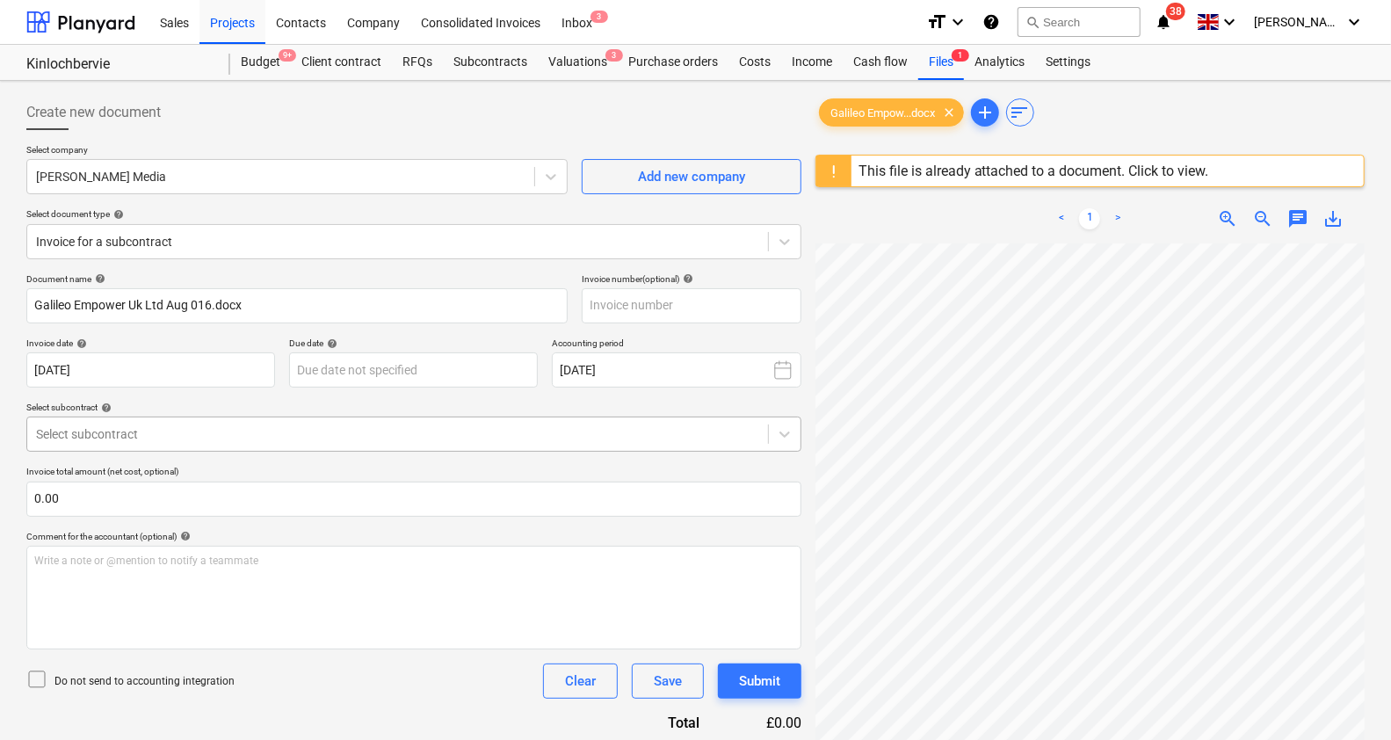
click at [381, 436] on div at bounding box center [397, 434] width 723 height 18
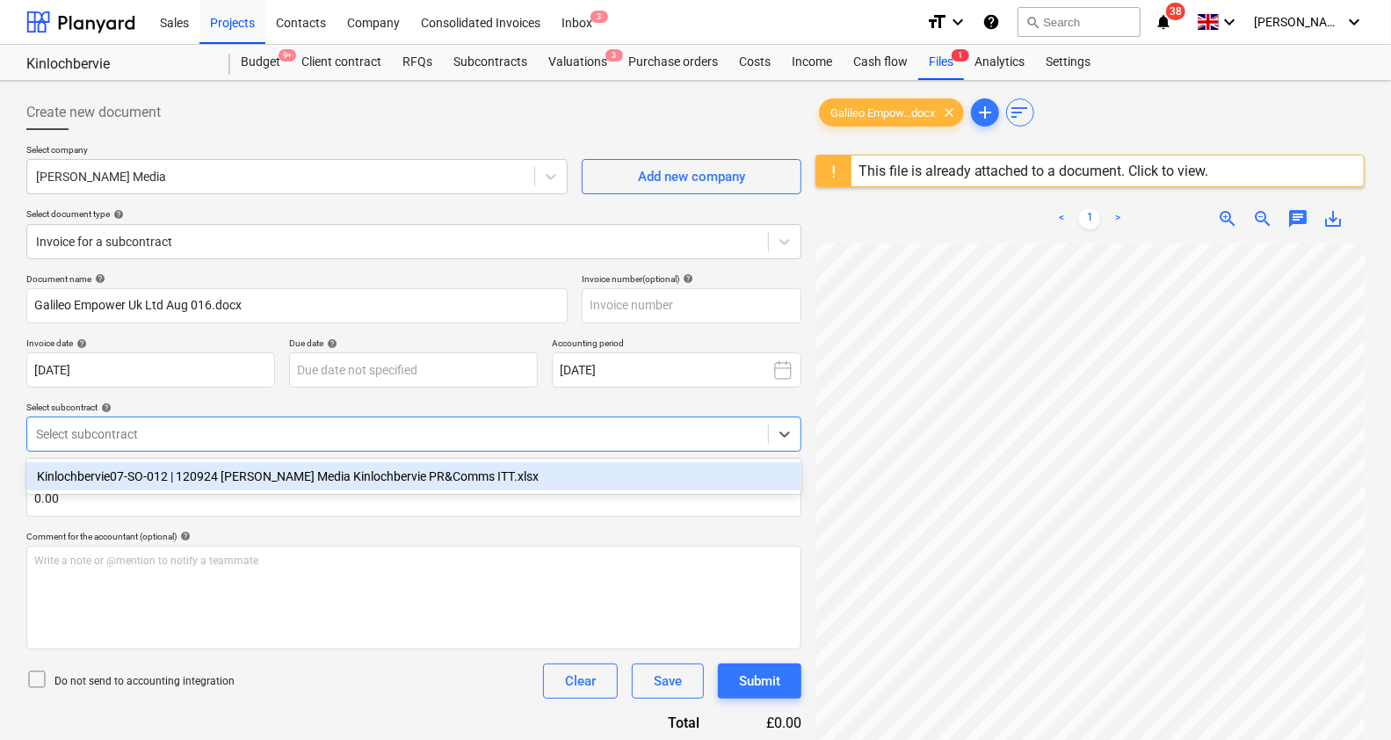
click at [371, 469] on div "Kinlochbervie07-SO-012 | 120924 [PERSON_NAME] Media Kinlochbervie PR&Comms ITT.…" at bounding box center [413, 476] width 775 height 28
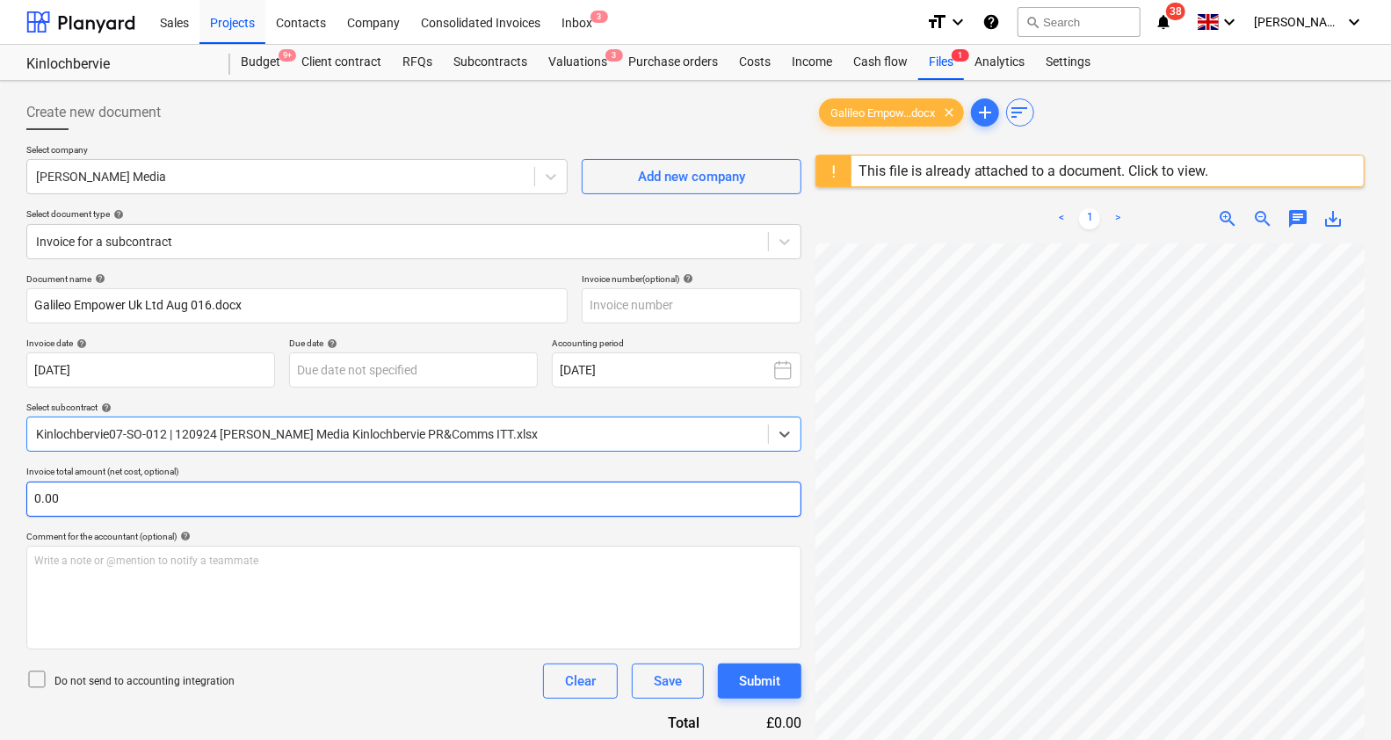
scroll to position [183, 93]
click at [404, 488] on input "text" at bounding box center [413, 499] width 775 height 35
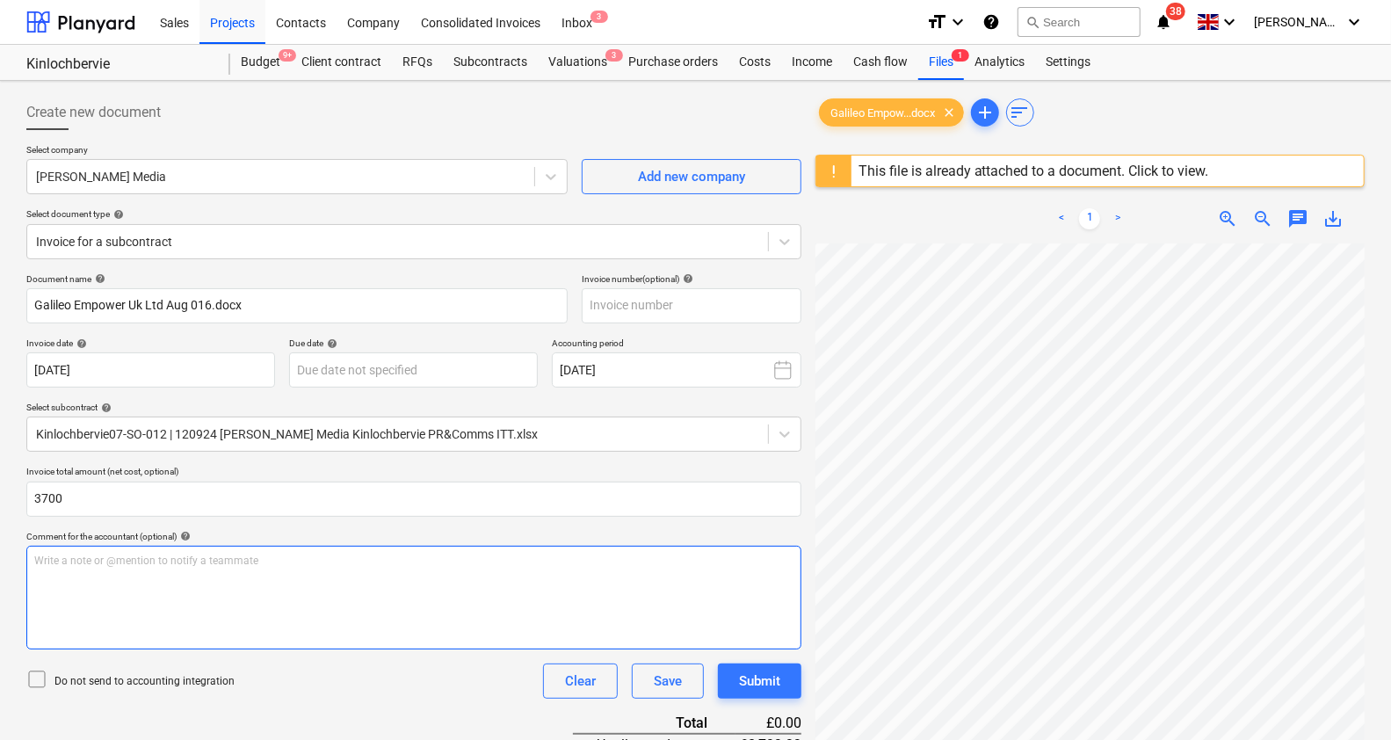
type input "3,700.00"
click at [401, 582] on div "Write a note or @mention to notify a teammate [PERSON_NAME]" at bounding box center [413, 598] width 775 height 104
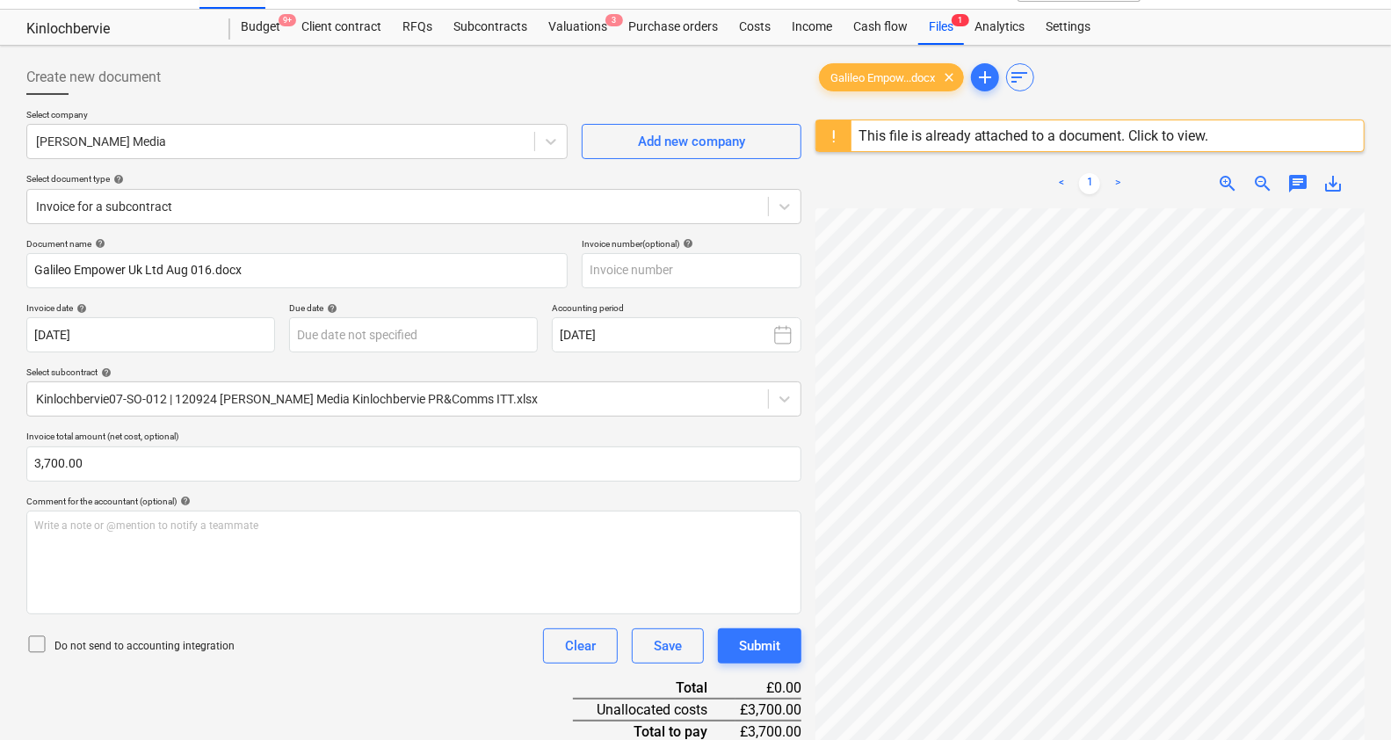
scroll to position [34, 0]
click at [640, 270] on input "text" at bounding box center [692, 271] width 220 height 35
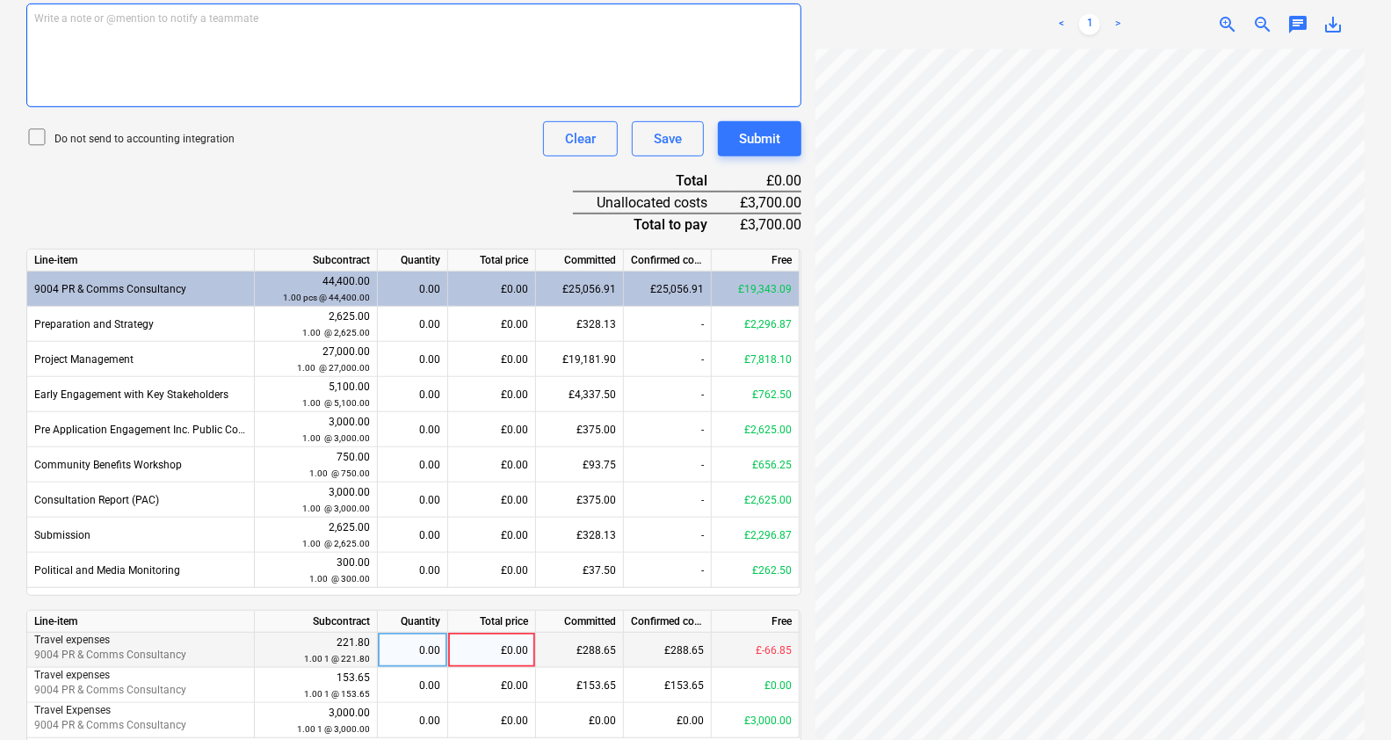
scroll to position [544, 0]
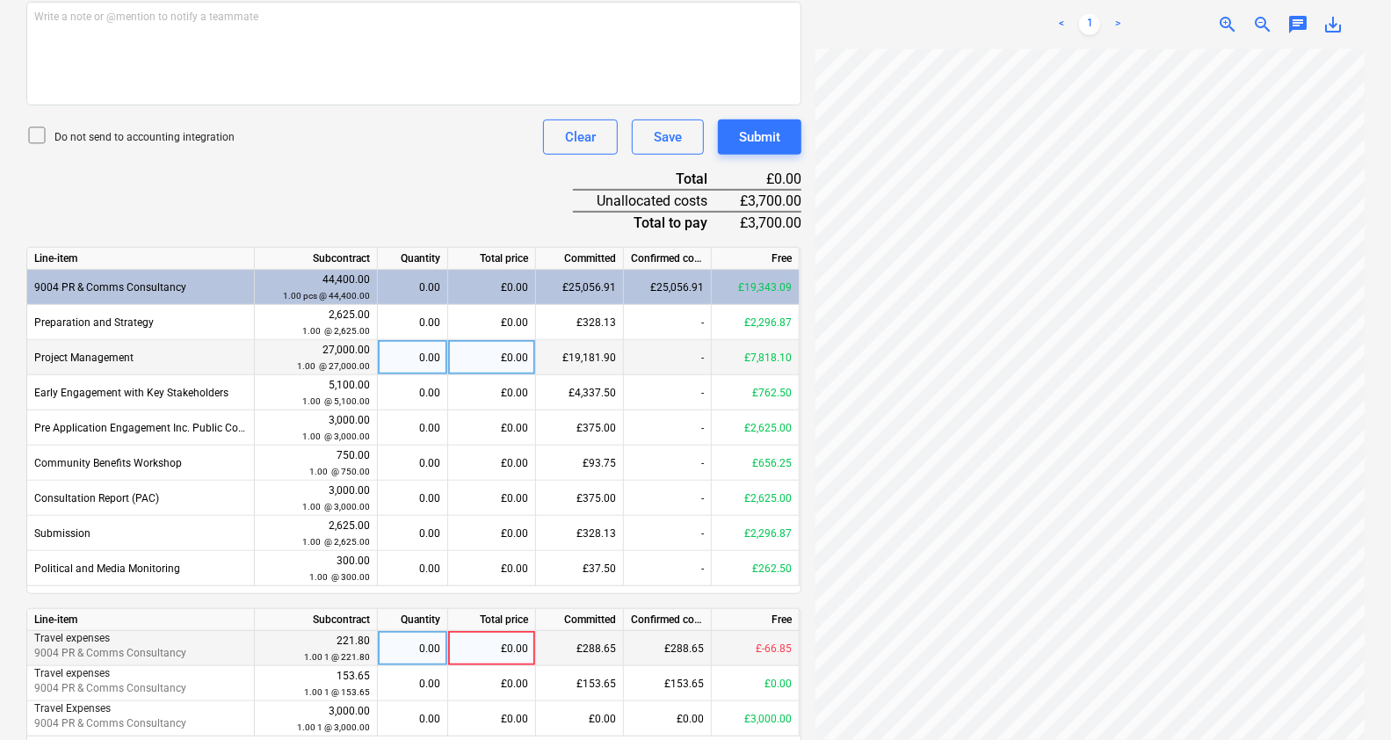
click at [500, 360] on div "£0.00" at bounding box center [492, 357] width 88 height 35
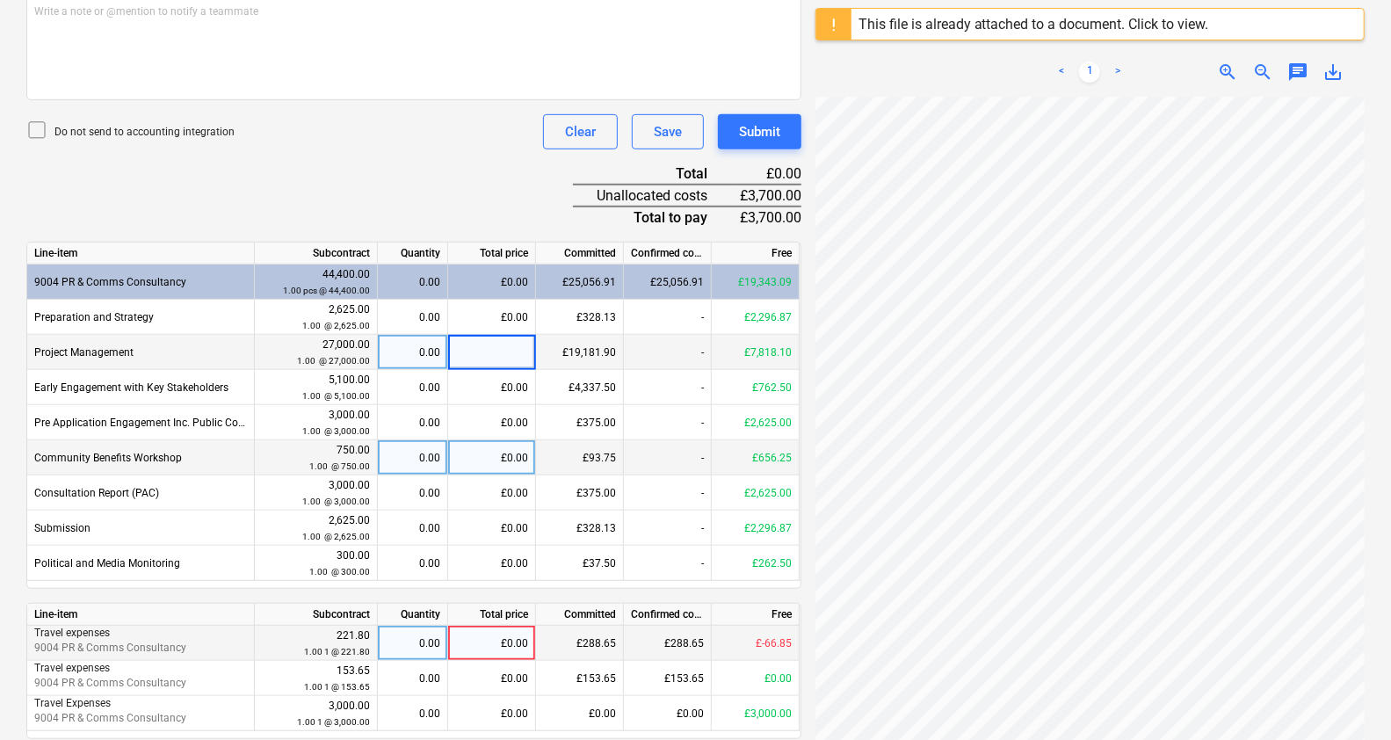
scroll to position [536, 0]
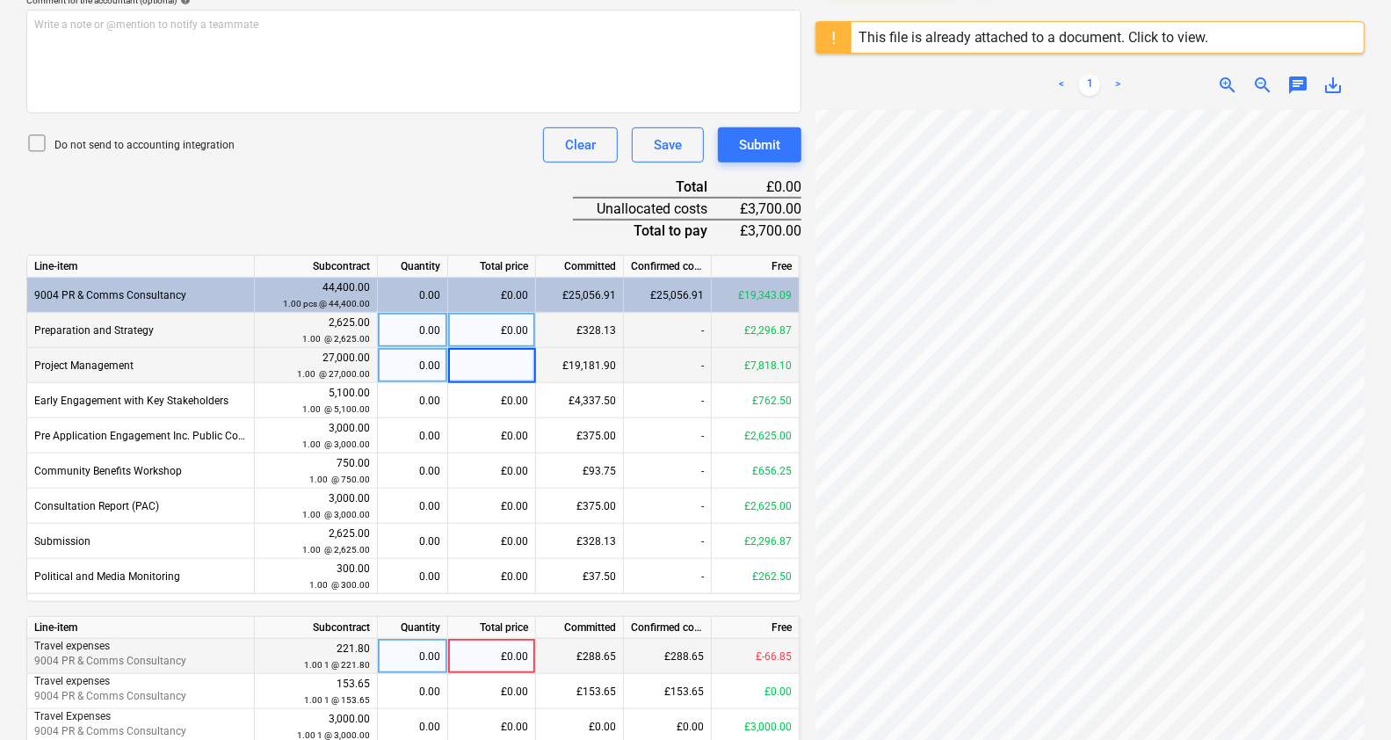
click at [494, 330] on div "£0.00" at bounding box center [492, 330] width 88 height 35
type input "2000"
click at [497, 356] on div "£0.00" at bounding box center [492, 365] width 88 height 35
type input "1700"
click at [435, 205] on div "Document name help Galileo Empower Uk Ltd Aug 016.docx Invoice number (optional…" at bounding box center [413, 269] width 775 height 1064
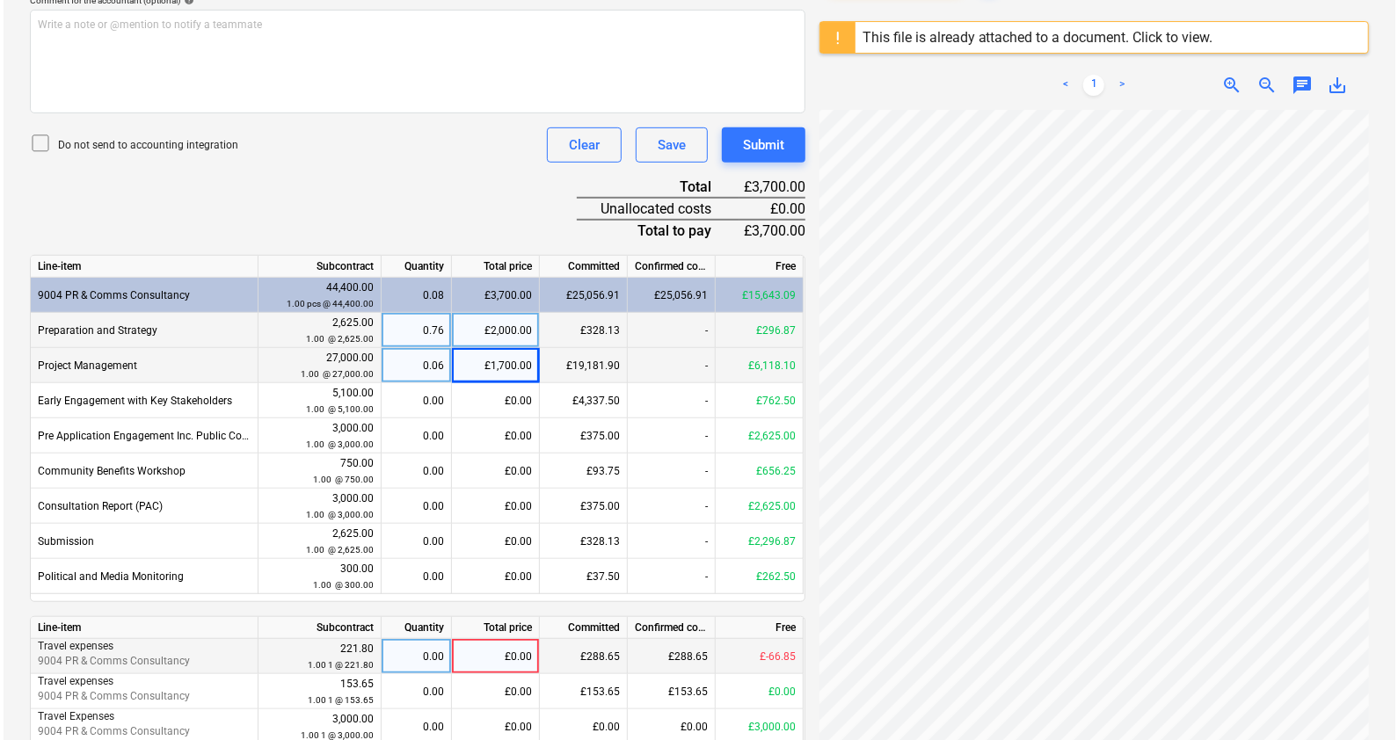
scroll to position [610, 0]
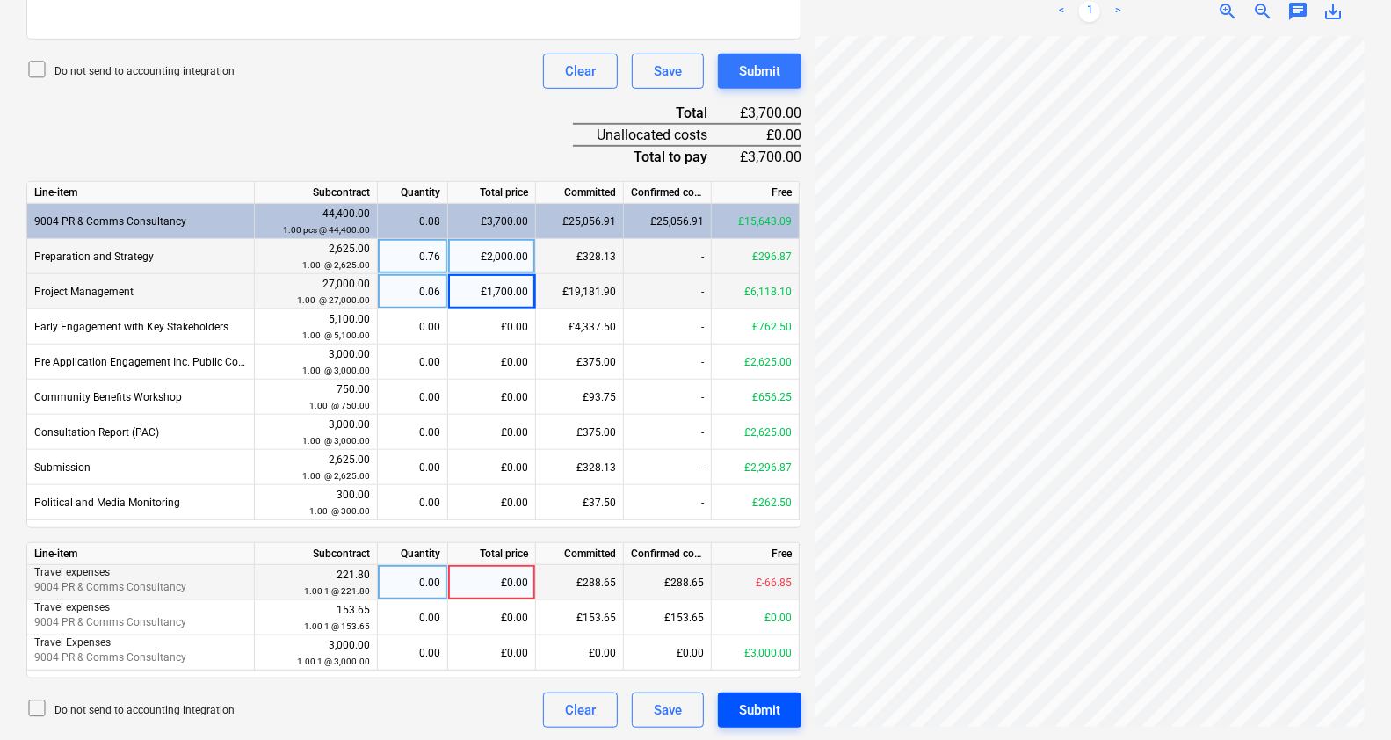
click at [747, 699] on div "Submit" at bounding box center [759, 710] width 41 height 23
